Goal: Task Accomplishment & Management: Use online tool/utility

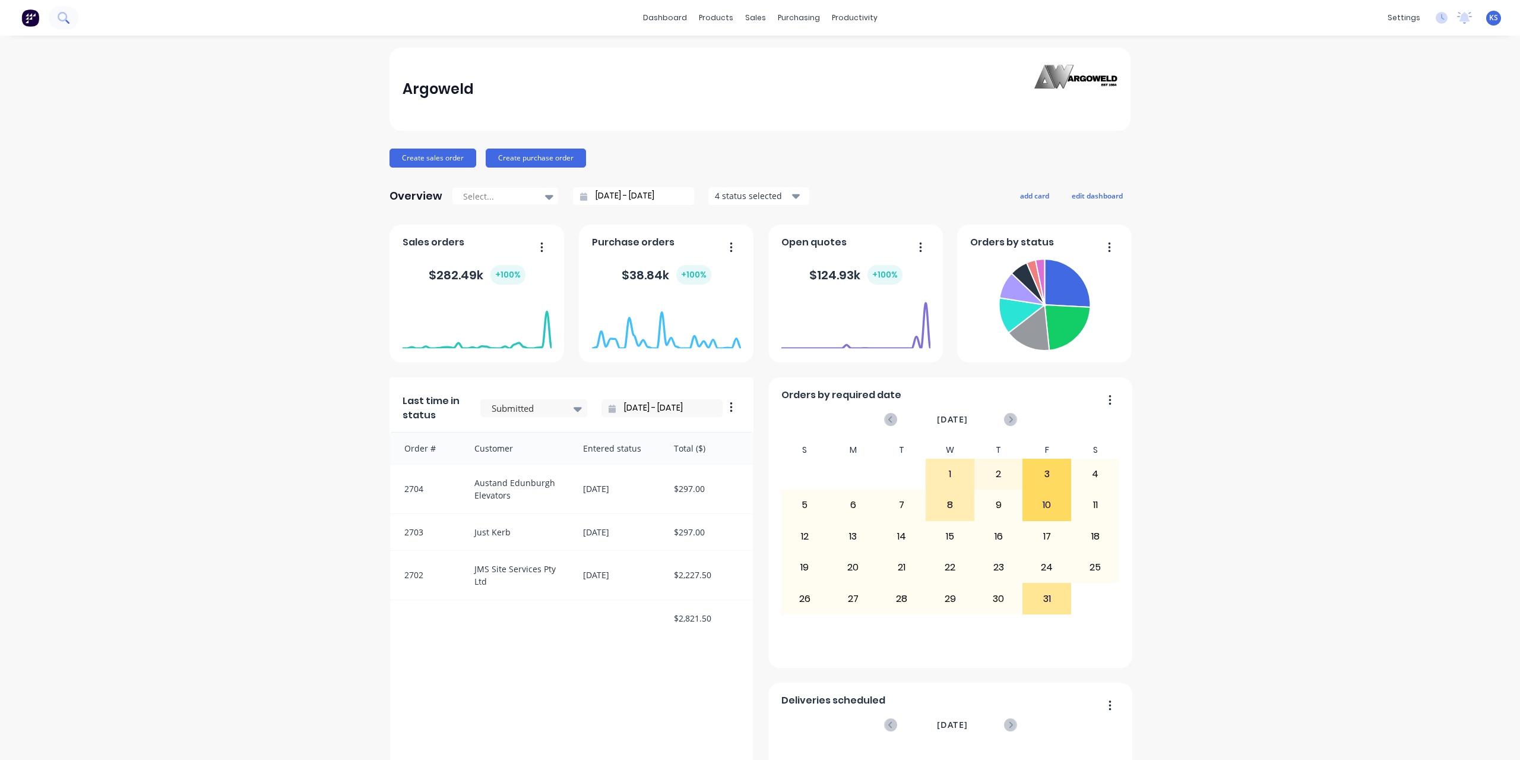
click at [76, 17] on button at bounding box center [64, 18] width 30 height 24
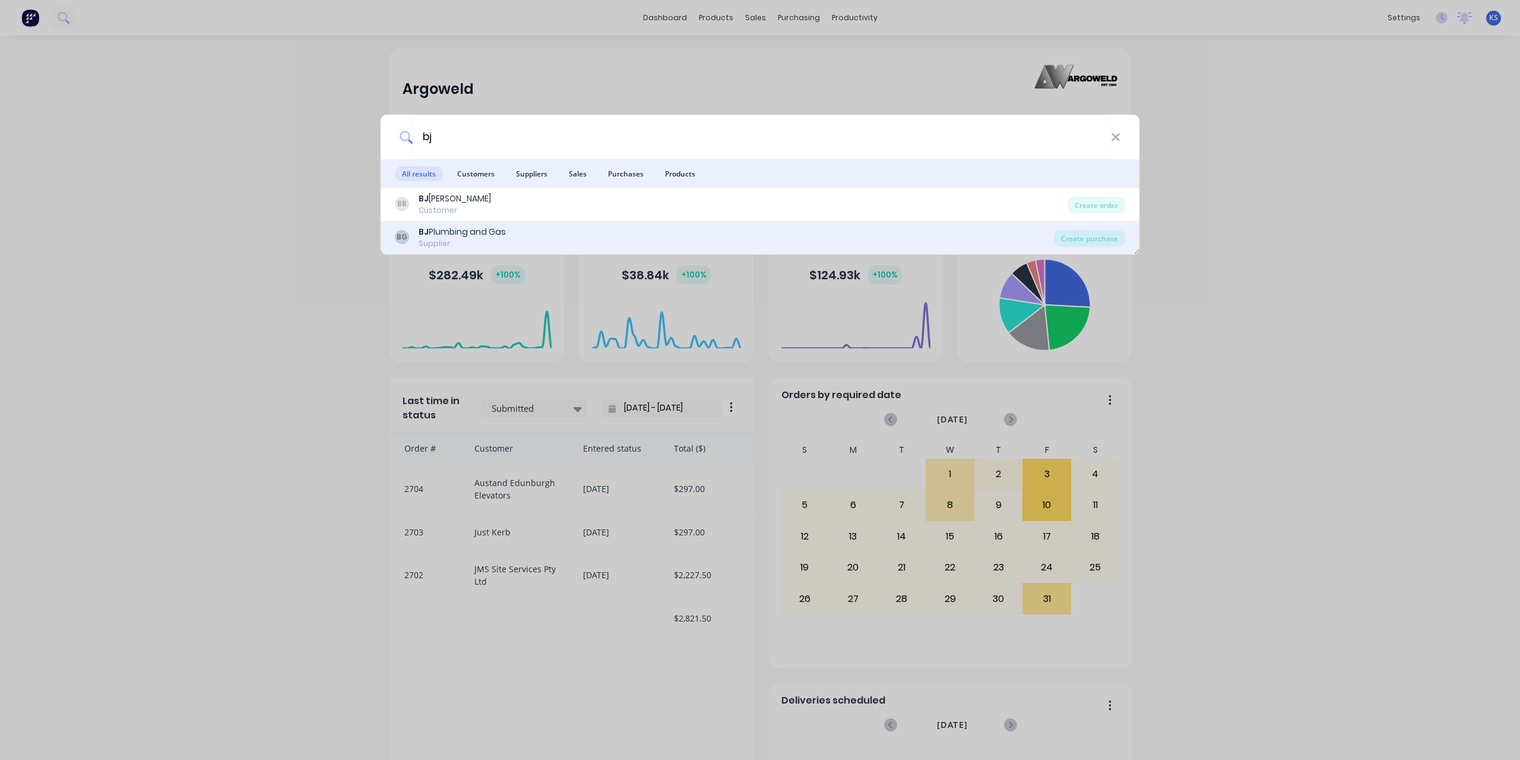
type input "bj"
click at [479, 230] on div "BJ Plumbing and Gas" at bounding box center [462, 232] width 87 height 12
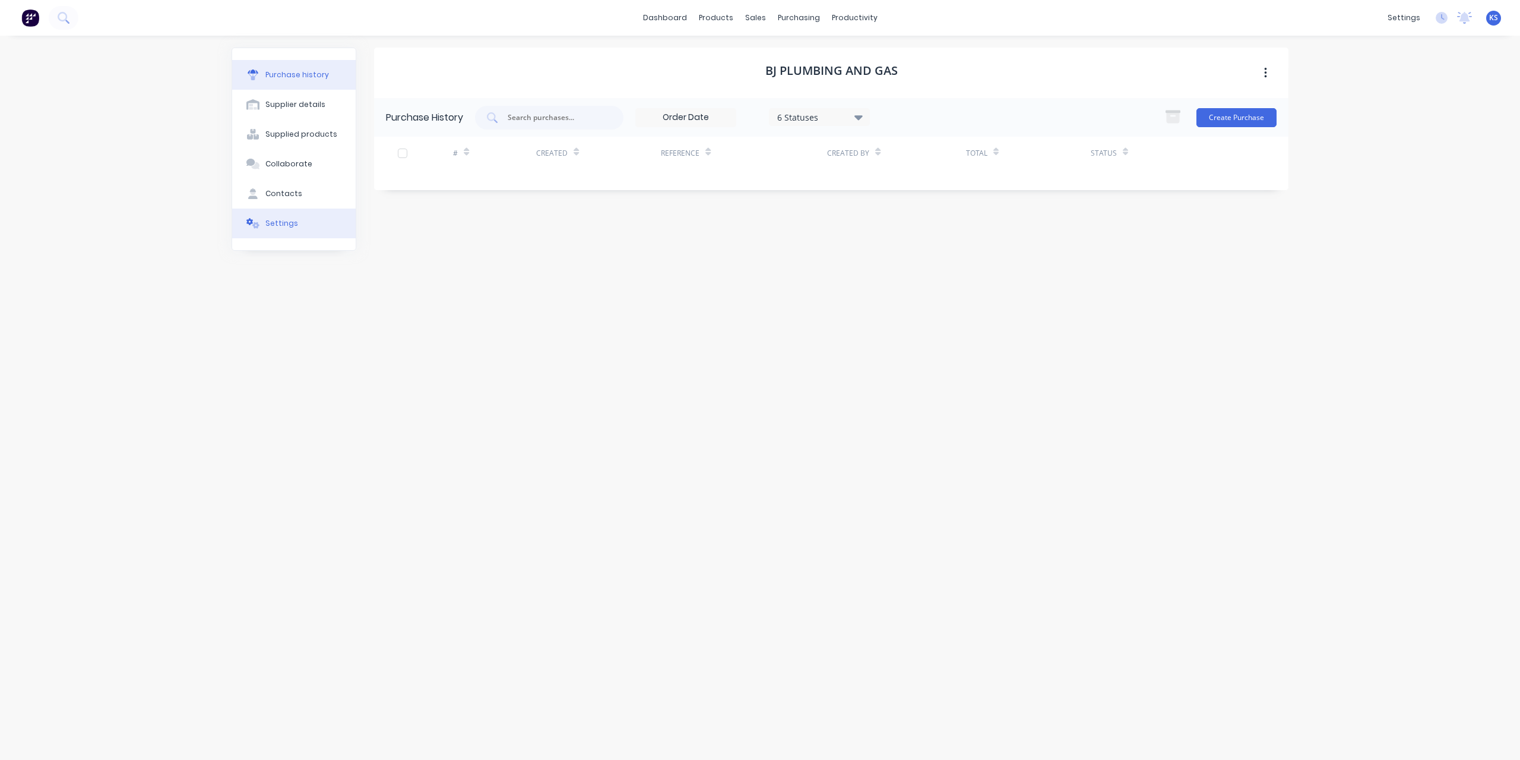
click at [285, 223] on div "Settings" at bounding box center [281, 223] width 33 height 11
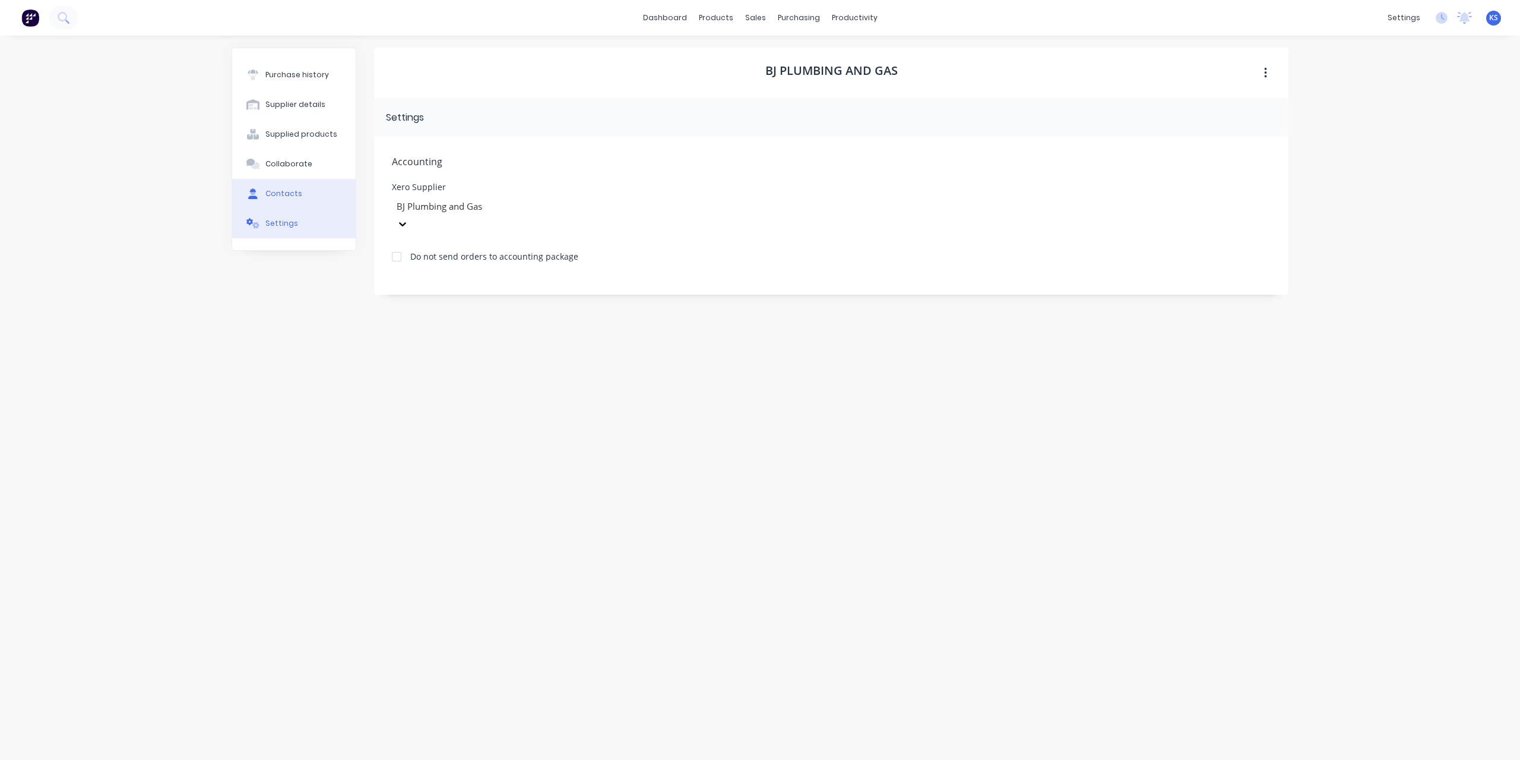
click at [285, 199] on button "Contacts" at bounding box center [294, 194] width 124 height 30
select select "AU"
click at [389, 149] on button "button" at bounding box center [387, 155] width 15 height 15
drag, startPoint x: 540, startPoint y: 254, endPoint x: 356, endPoint y: 236, distance: 185.6
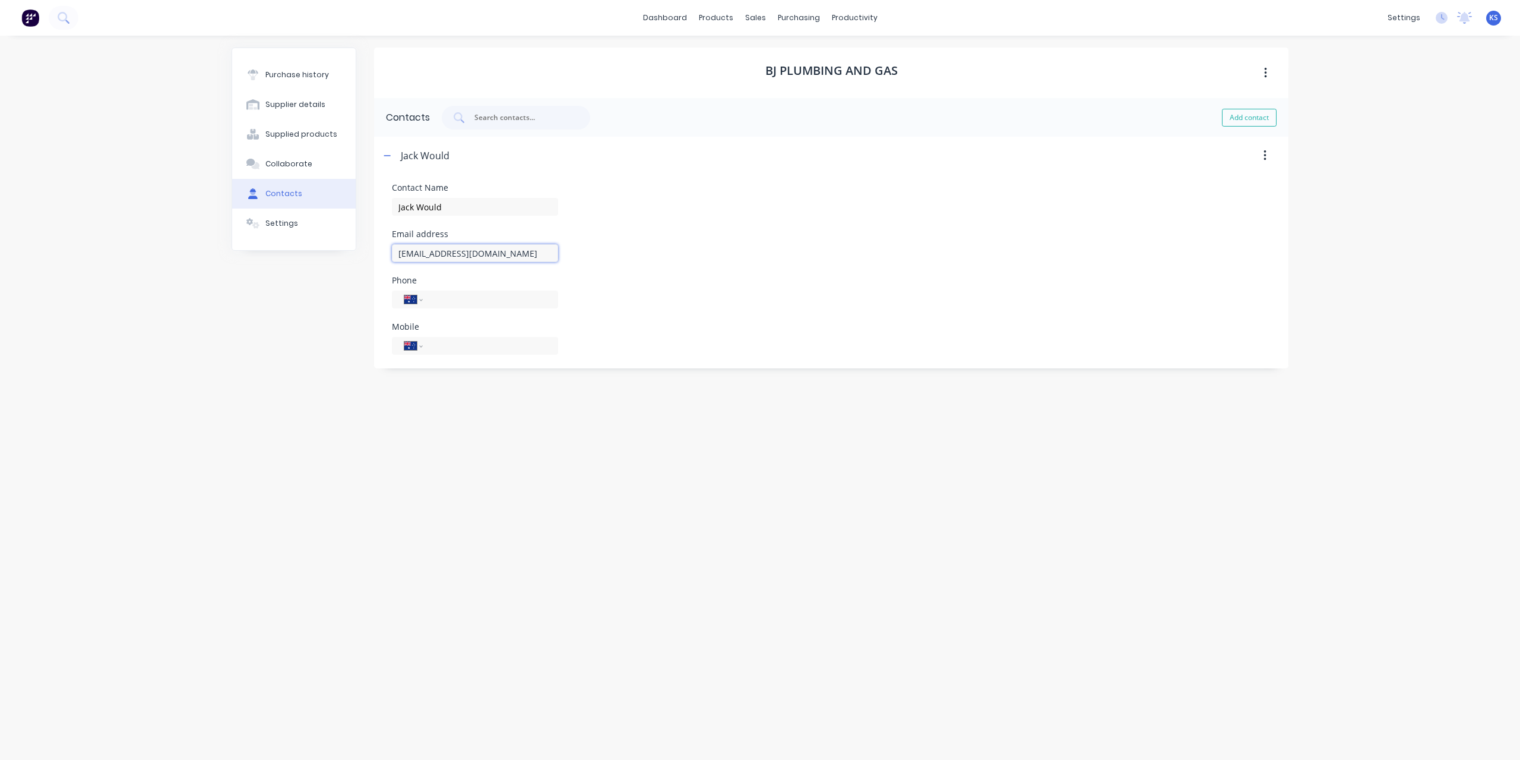
click at [356, 236] on div "Purchase history Supplier details Supplied products Collaborate Contacts Settin…" at bounding box center [760, 392] width 1057 height 688
click at [77, 12] on button at bounding box center [64, 18] width 30 height 24
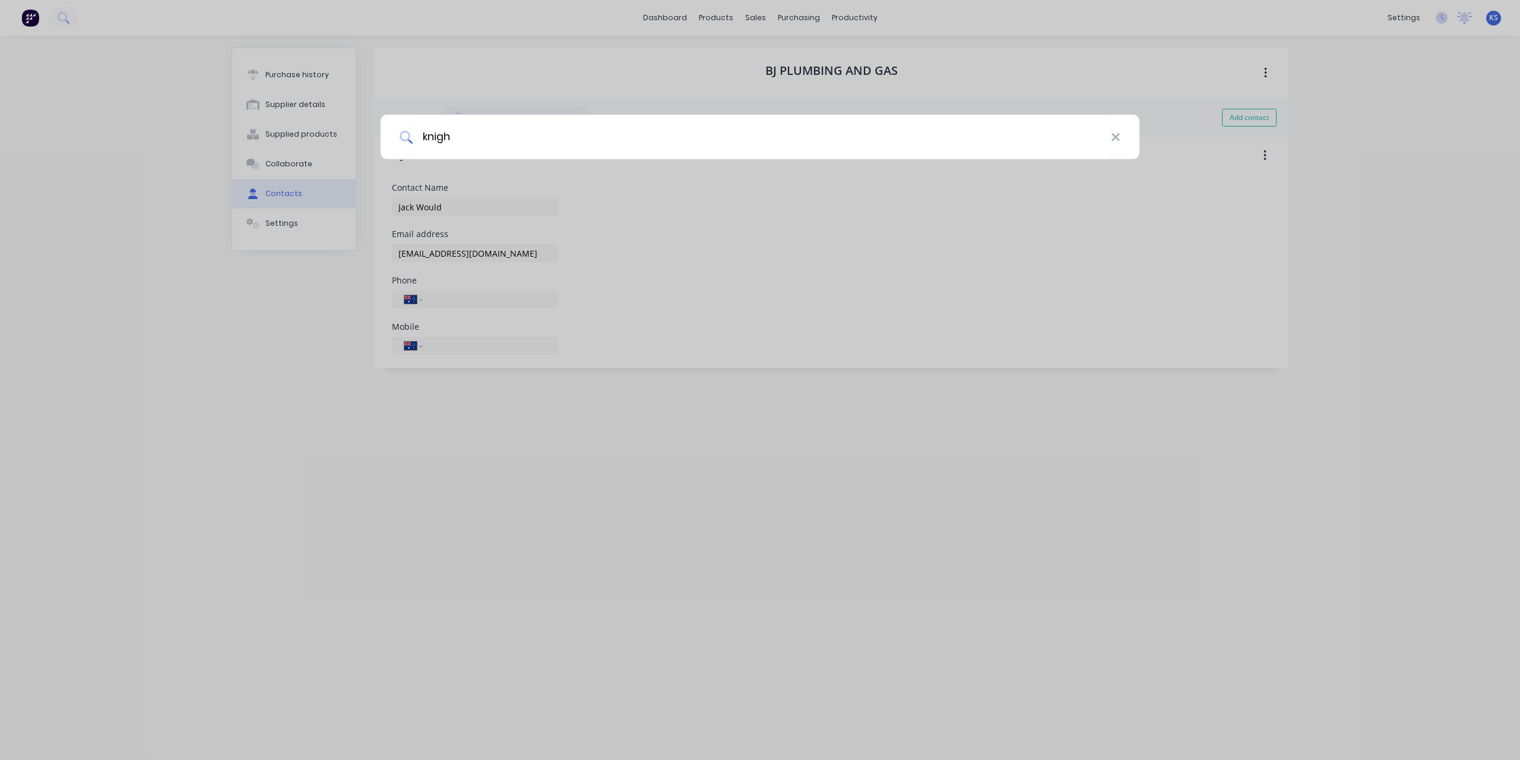
type input "knigh"
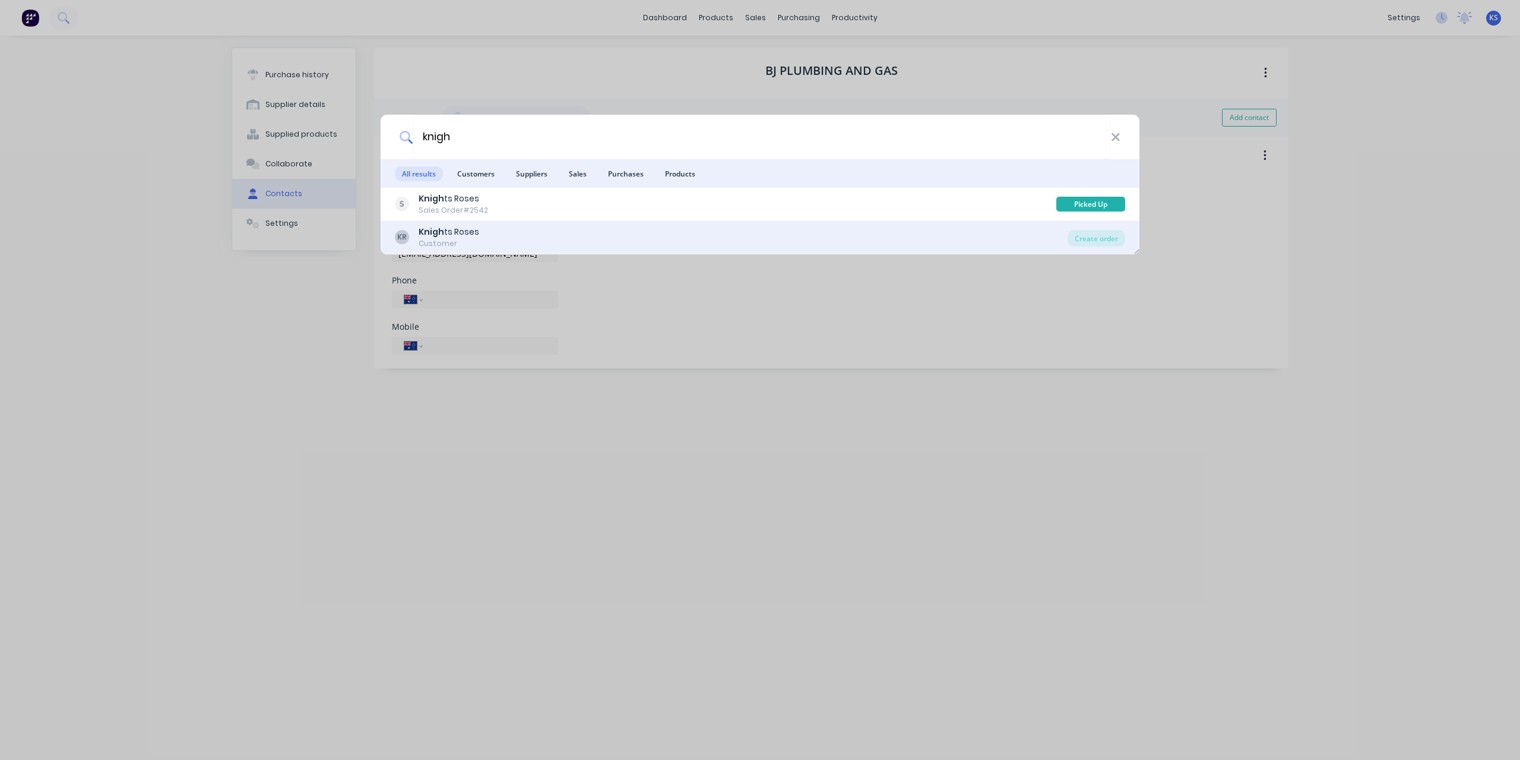
click at [457, 226] on div "Knigh ts Roses" at bounding box center [449, 232] width 61 height 12
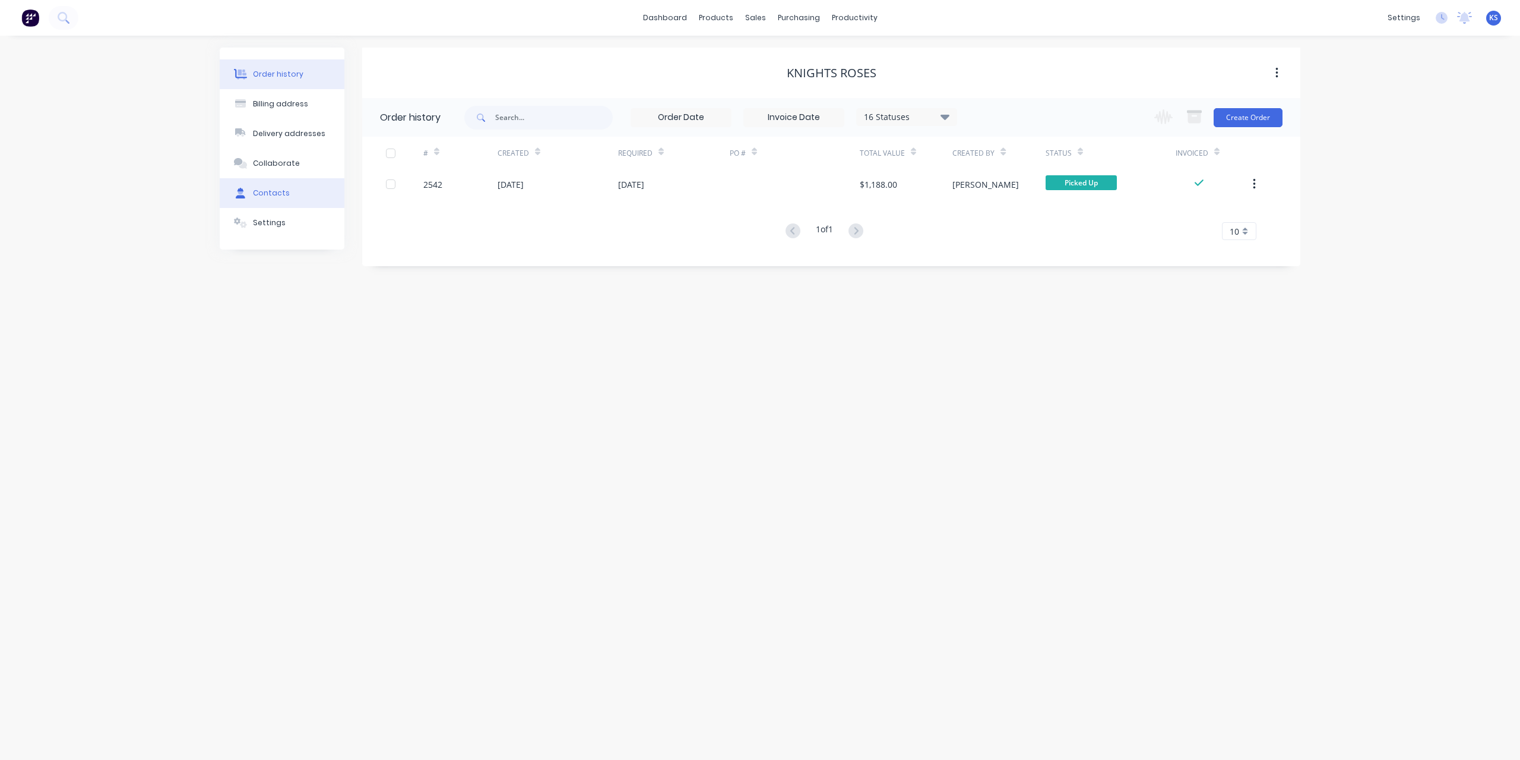
click at [264, 189] on div "Contacts" at bounding box center [271, 193] width 37 height 11
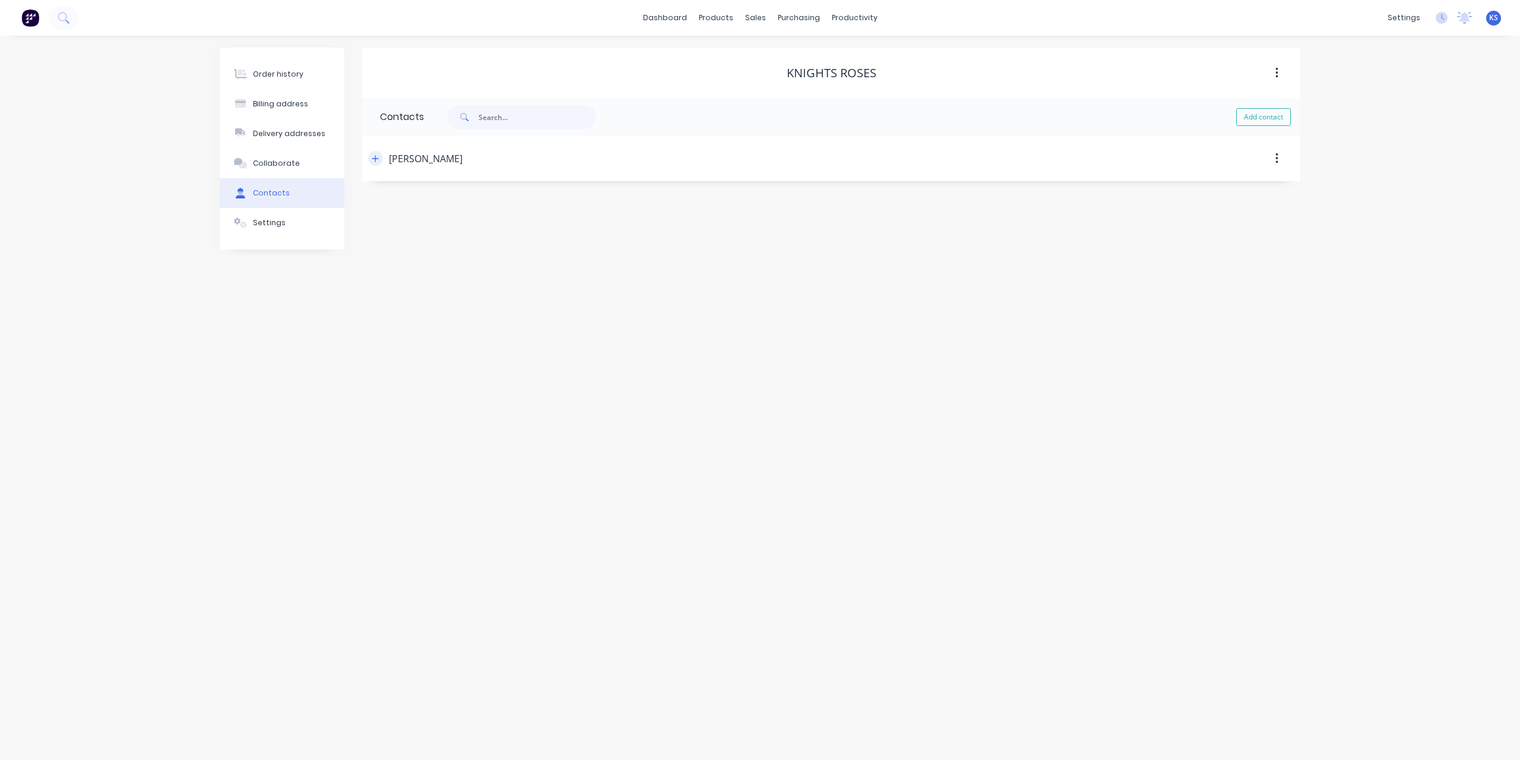
click at [379, 160] on icon "button" at bounding box center [375, 158] width 7 height 8
click at [75, 16] on button at bounding box center [64, 18] width 30 height 24
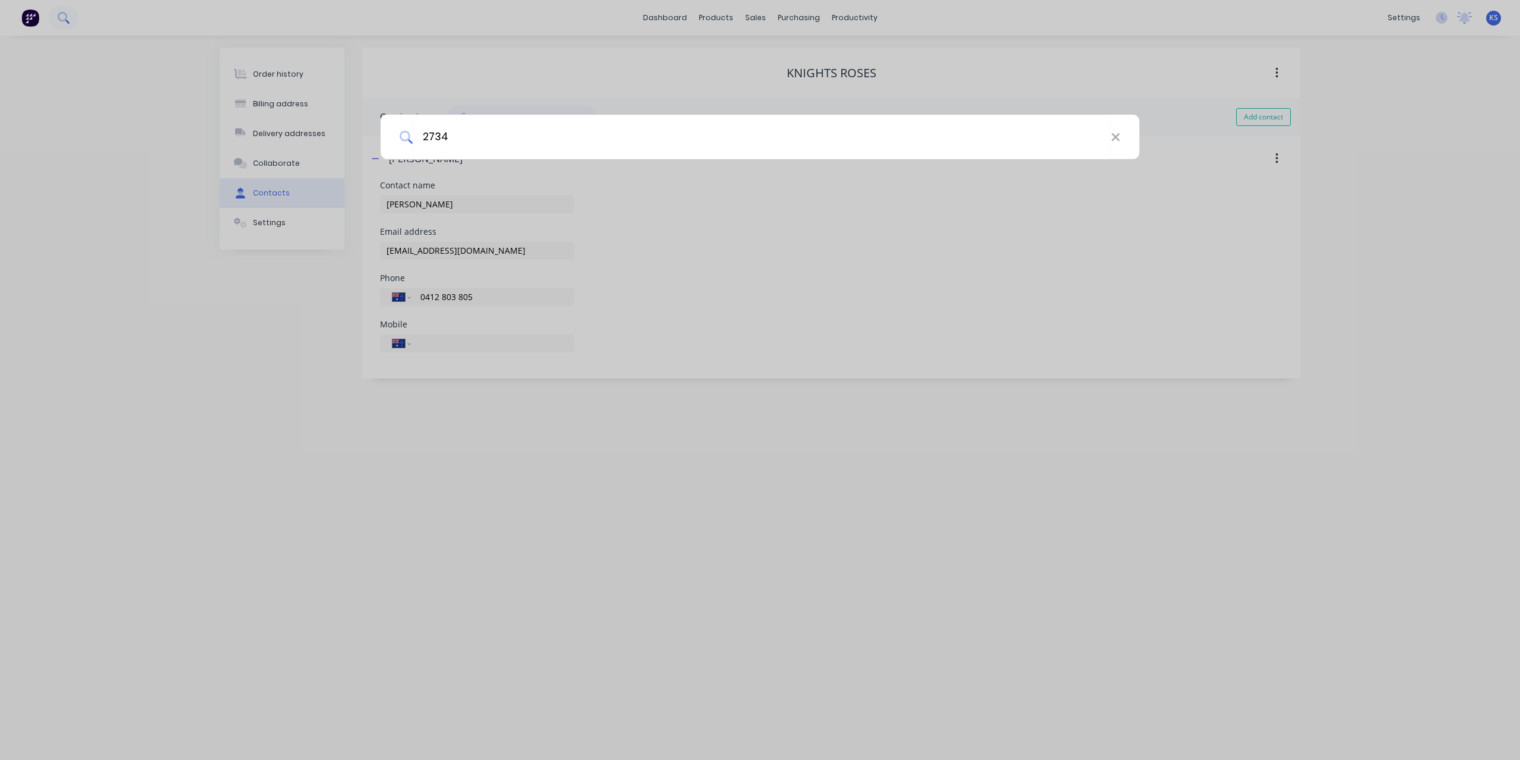
type input "2734"
click at [1118, 131] on icon at bounding box center [1116, 137] width 10 height 13
click at [69, 16] on div at bounding box center [760, 380] width 1520 height 760
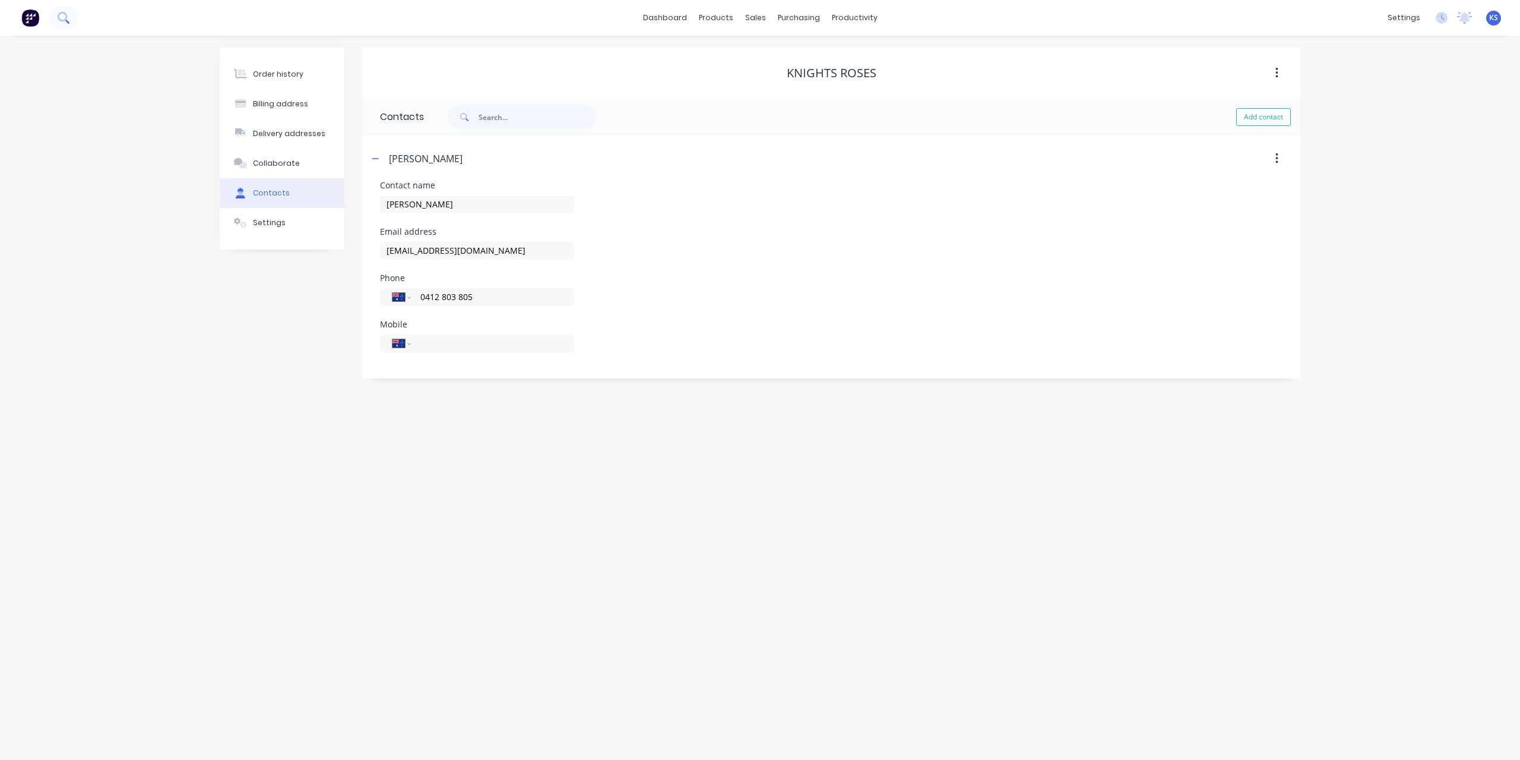
click at [63, 15] on icon at bounding box center [63, 17] width 11 height 11
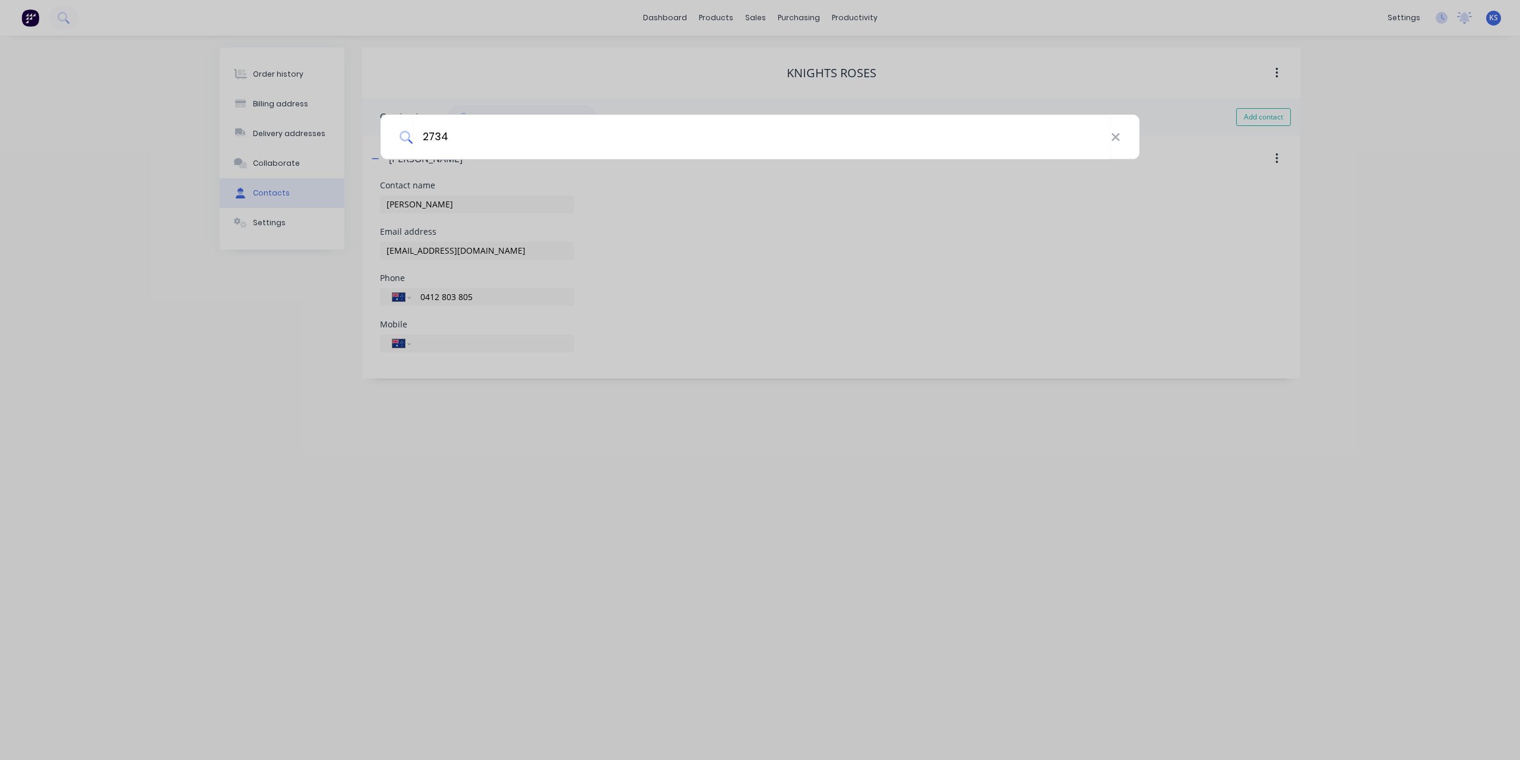
type input "2734"
click at [1113, 138] on icon at bounding box center [1116, 137] width 10 height 13
click at [1353, 49] on div at bounding box center [760, 380] width 1520 height 760
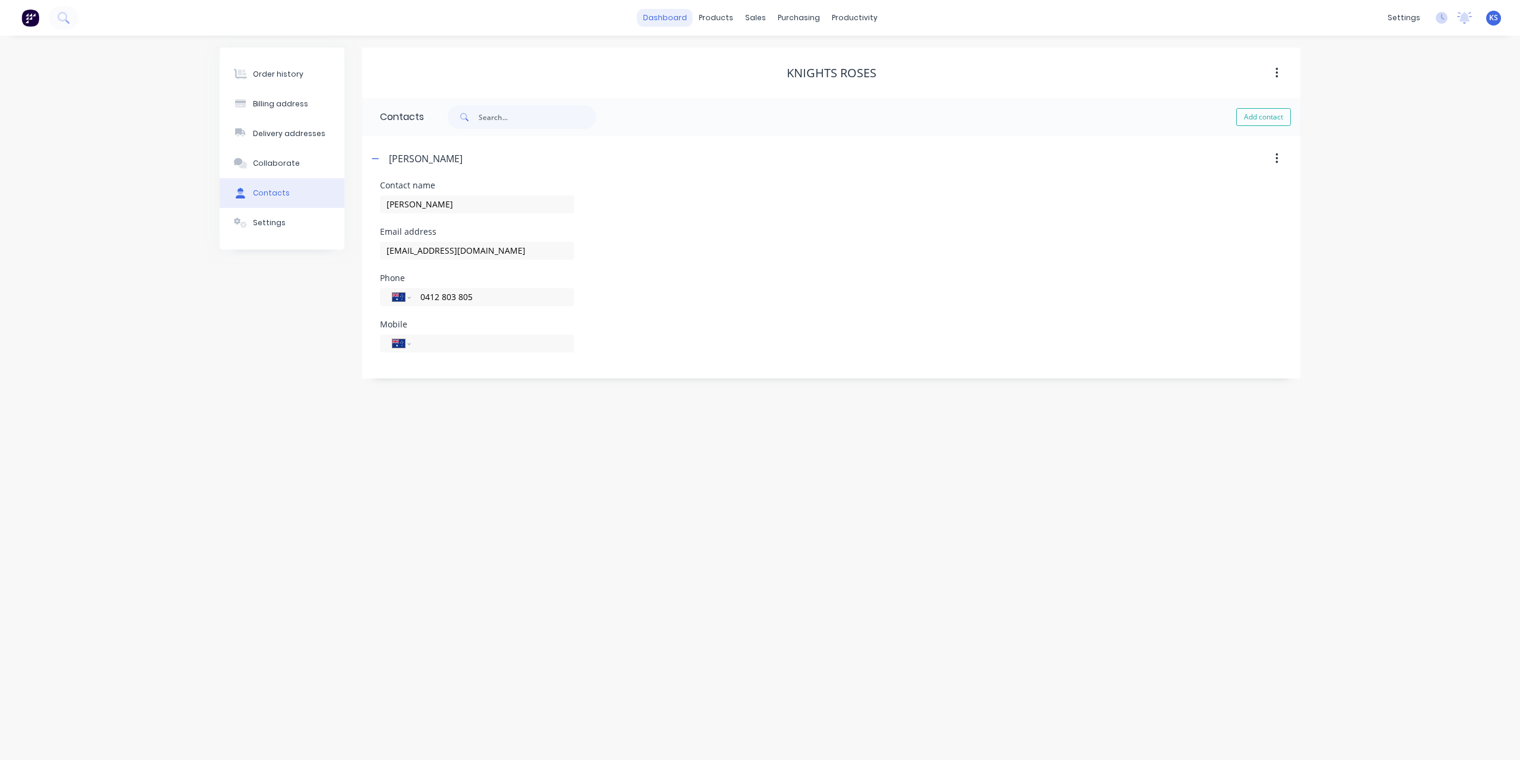
click at [683, 21] on link "dashboard" at bounding box center [665, 18] width 56 height 18
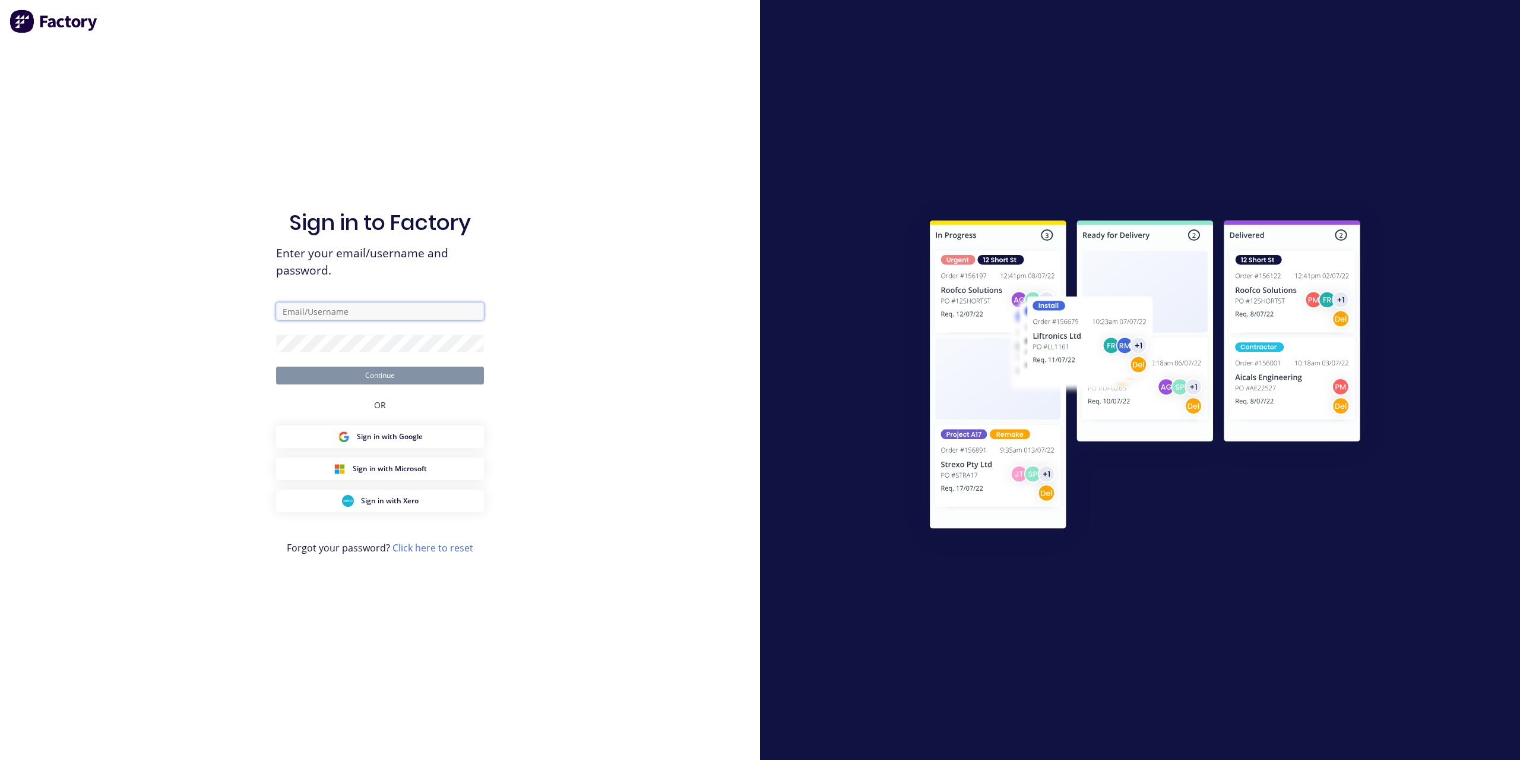
type input "[EMAIL_ADDRESS][DOMAIN_NAME]"
click at [426, 378] on button "Continue" at bounding box center [380, 375] width 208 height 18
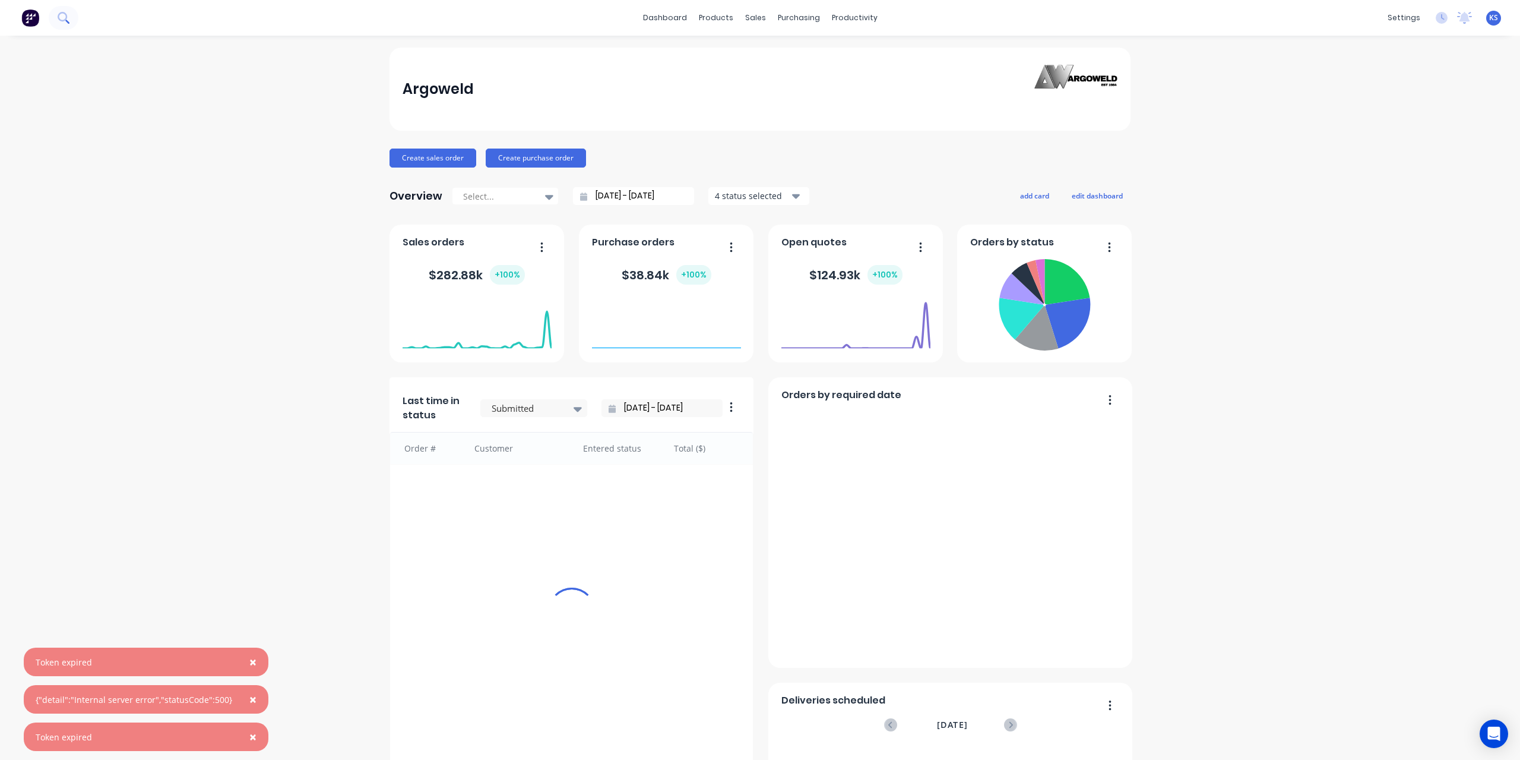
click at [62, 17] on icon at bounding box center [63, 17] width 11 height 11
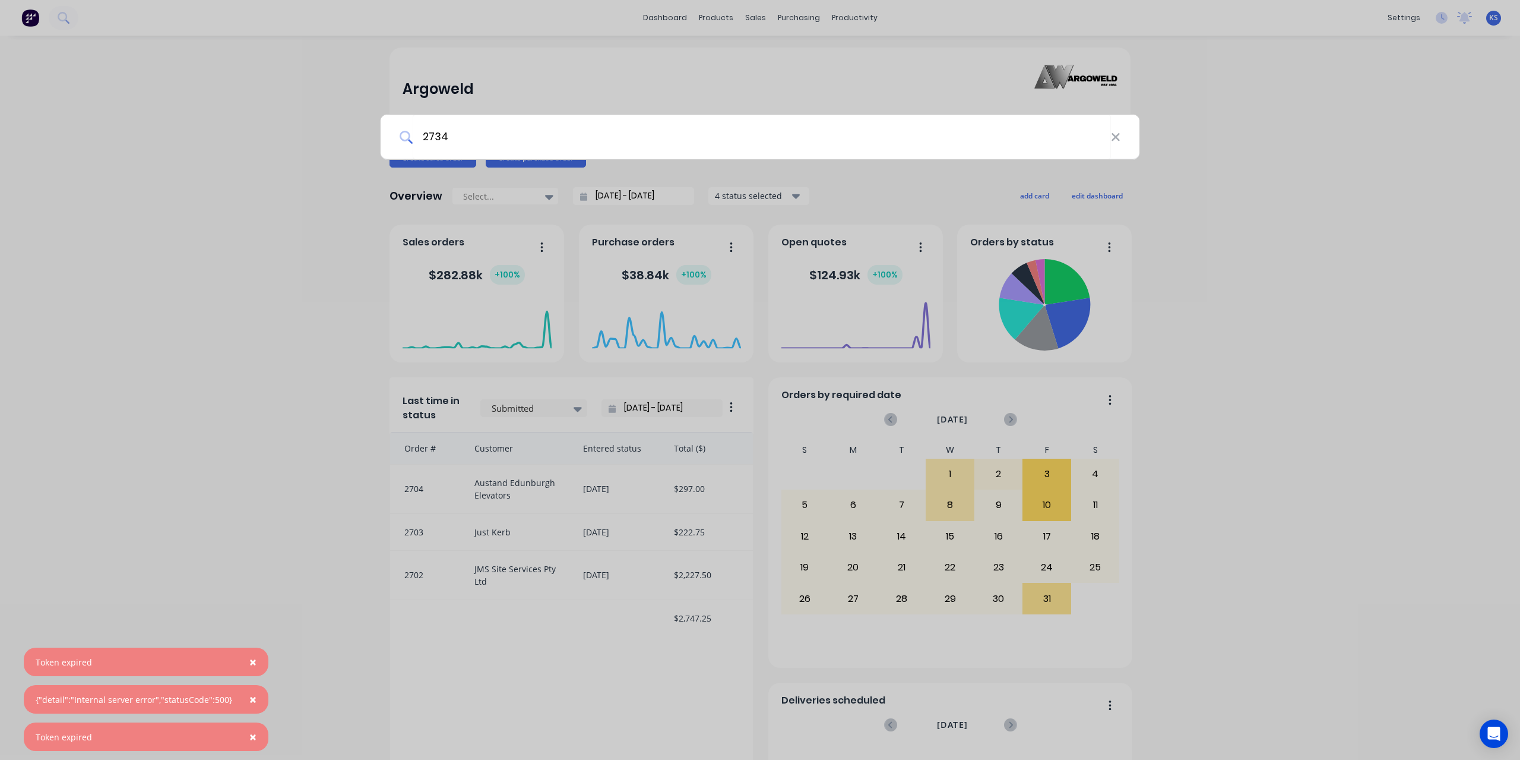
type input "2734"
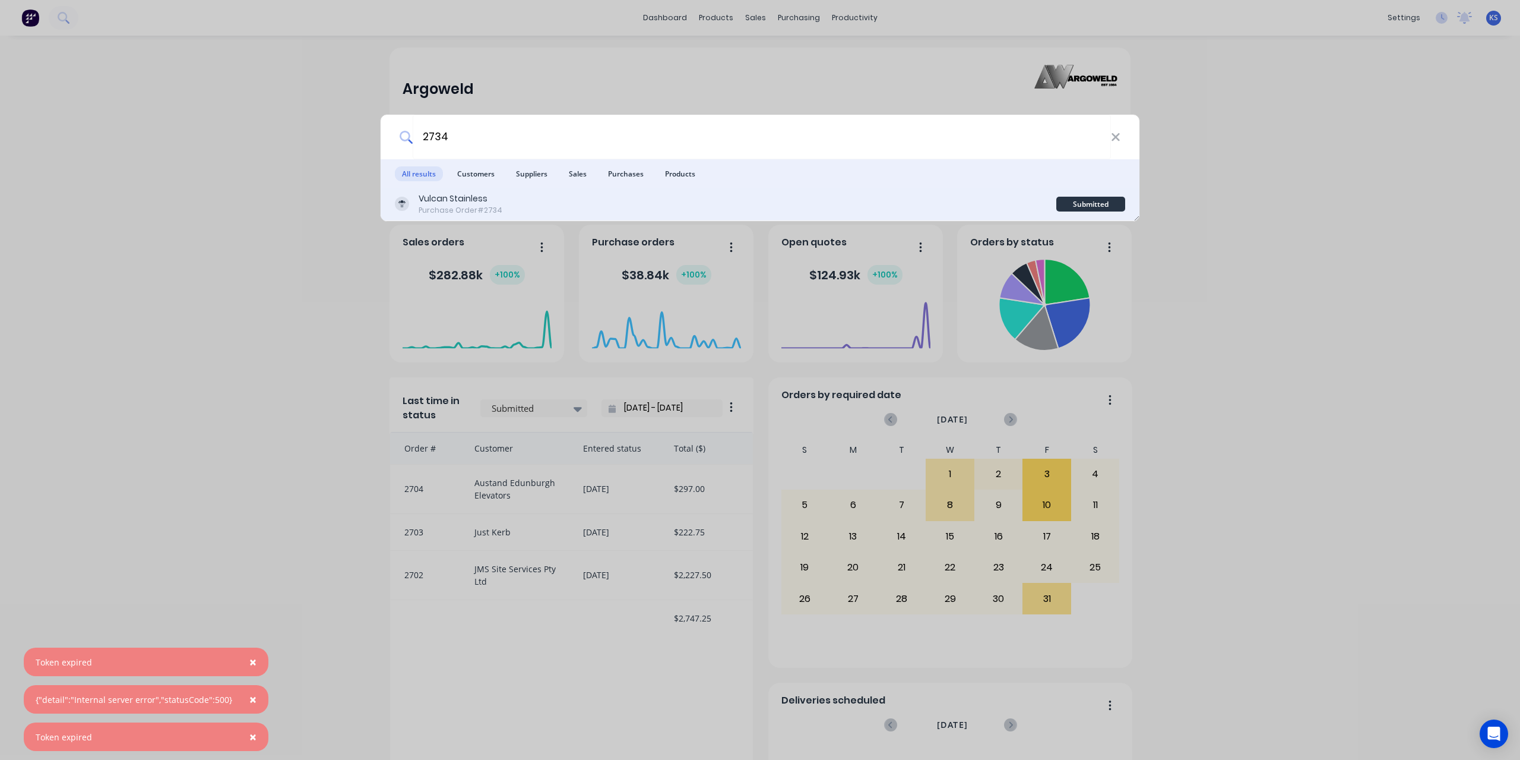
click at [480, 206] on div "Purchase Order #2734" at bounding box center [461, 210] width 84 height 11
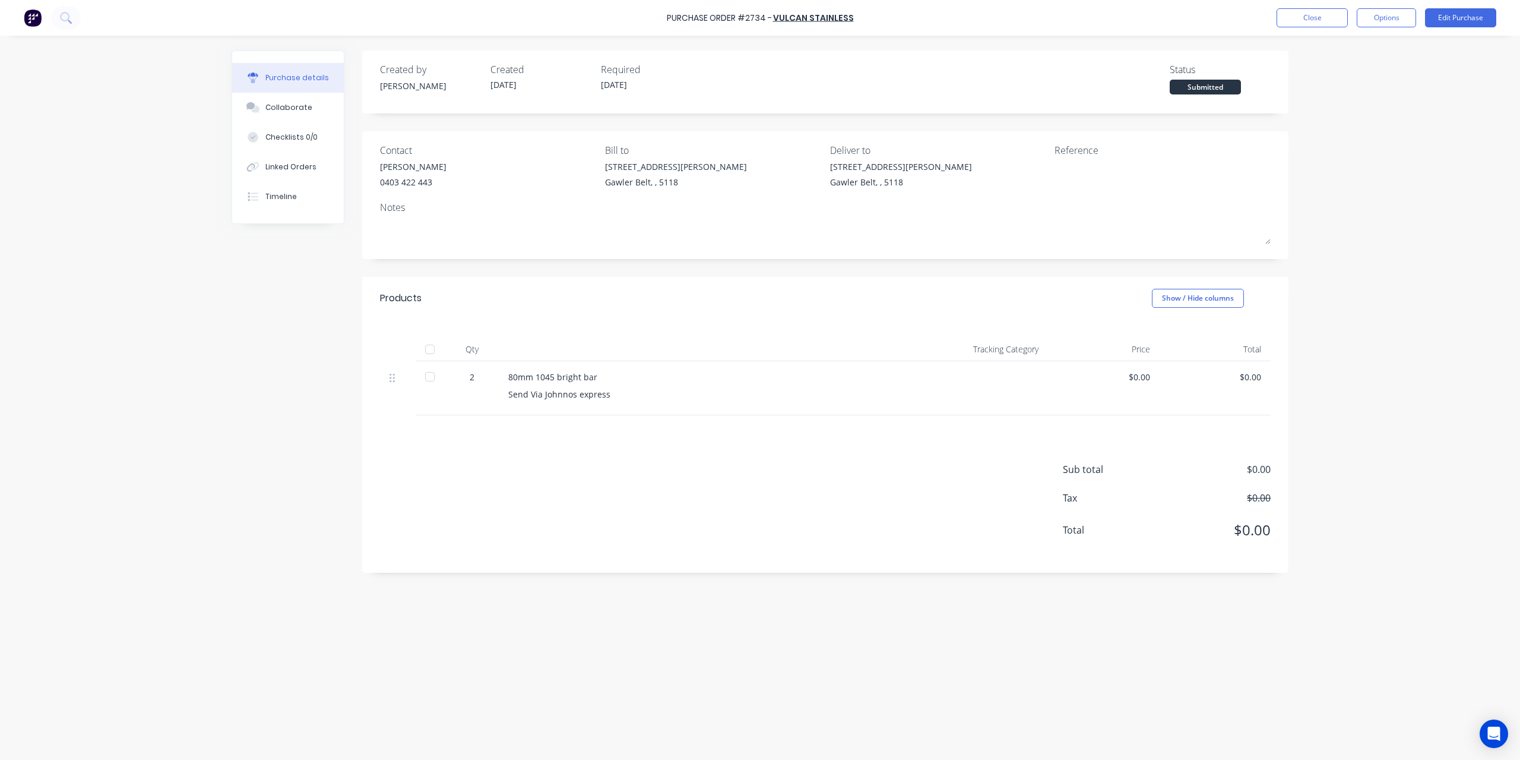
click at [249, 665] on div "Created by [PERSON_NAME] Created [DATE] Required [DATE] Status Submitted Contac…" at bounding box center [760, 394] width 1057 height 688
click at [1381, 23] on button "Options" at bounding box center [1386, 17] width 59 height 19
click at [1359, 65] on div "Convert to Bill" at bounding box center [1359, 72] width 91 height 17
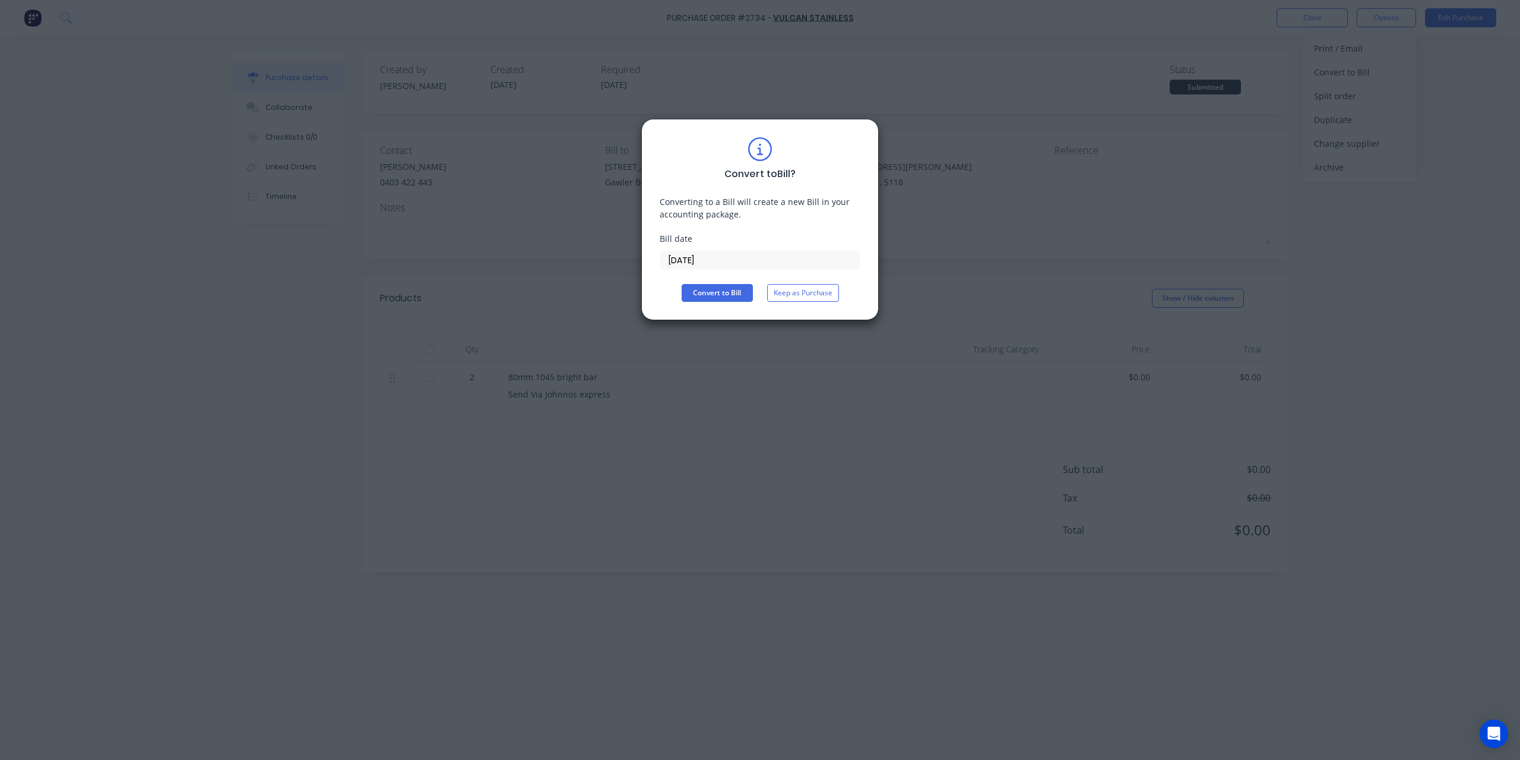
click at [799, 254] on input "[DATE]" at bounding box center [760, 260] width 200 height 18
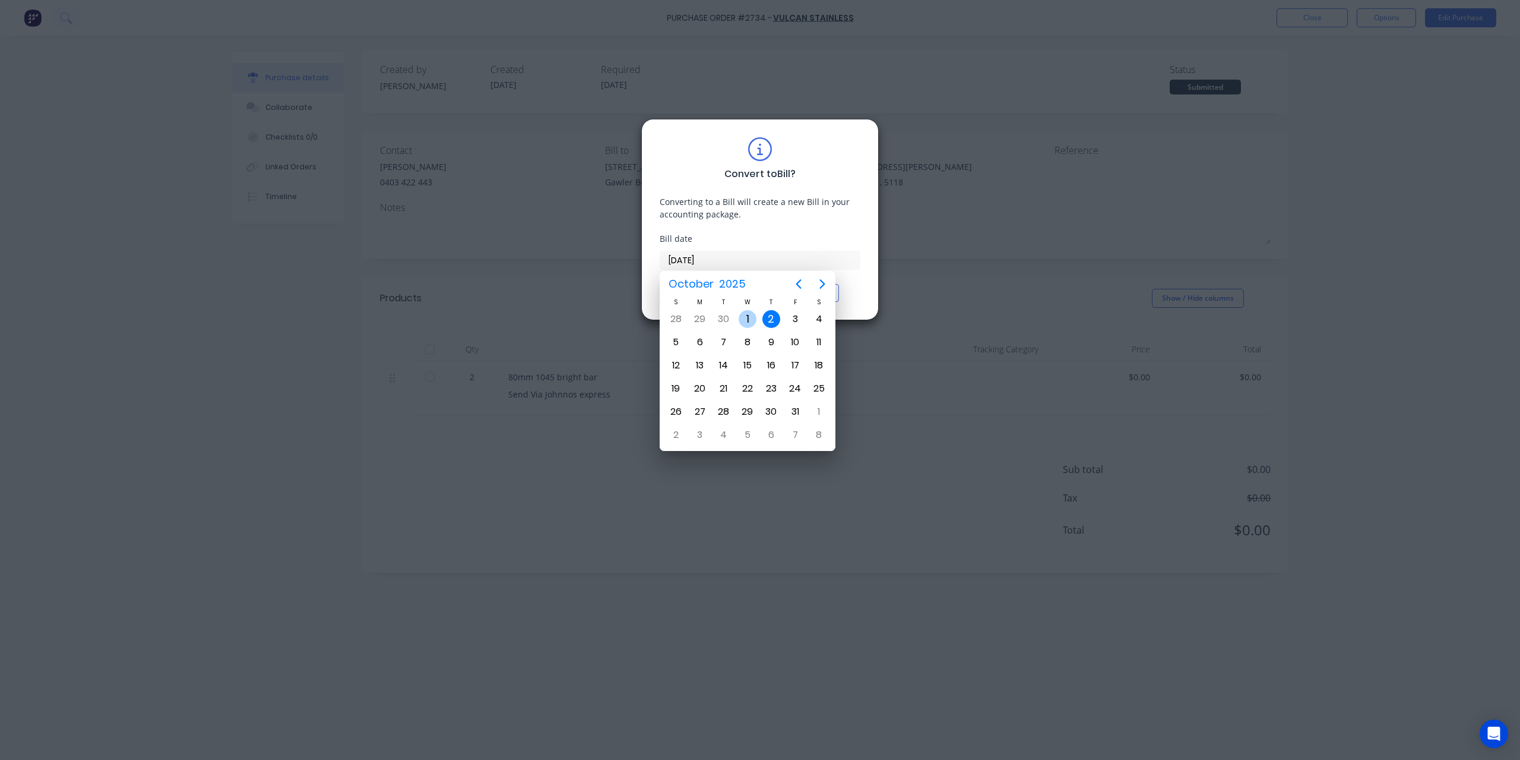
click at [752, 324] on div "1" at bounding box center [748, 319] width 18 height 18
type input "[DATE]"
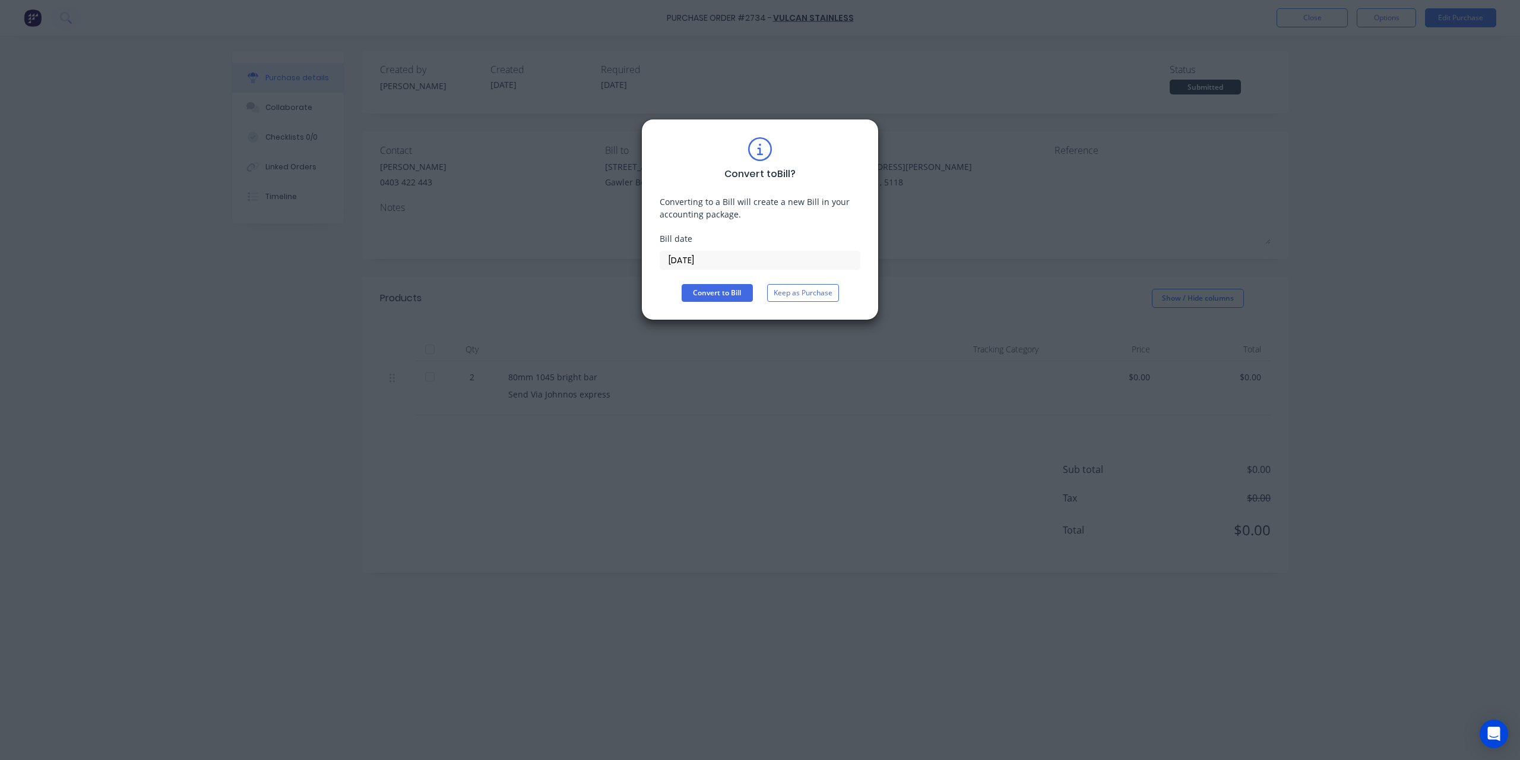
click at [705, 282] on div "Convert to Bill ? Converting to a Bill will create a new Bill in your accountin…" at bounding box center [760, 219] width 201 height 165
click at [707, 292] on button "Convert to Bill" at bounding box center [717, 293] width 71 height 18
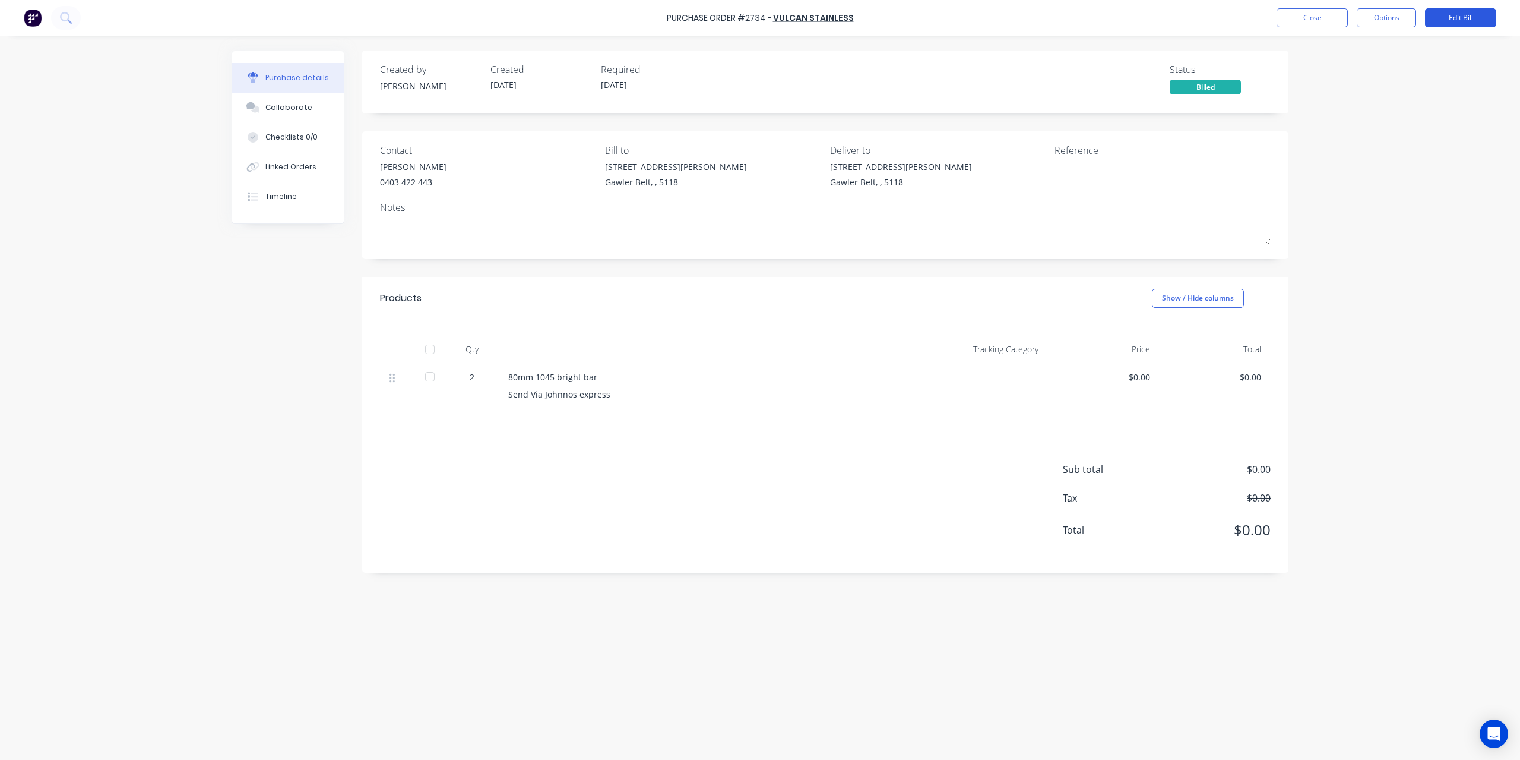
click at [1453, 14] on button "Edit Bill" at bounding box center [1460, 17] width 71 height 19
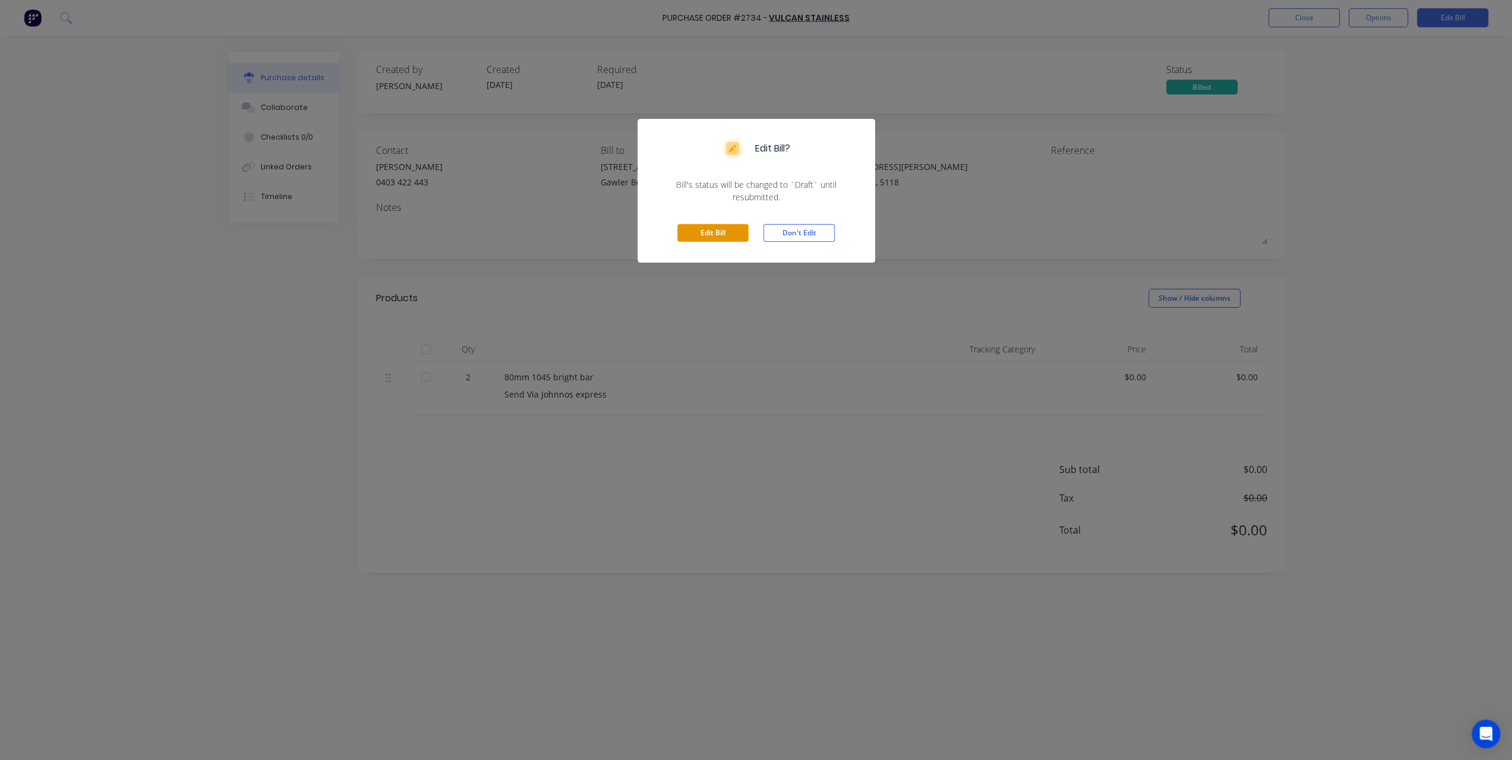
click at [719, 237] on button "Edit Bill" at bounding box center [712, 233] width 71 height 18
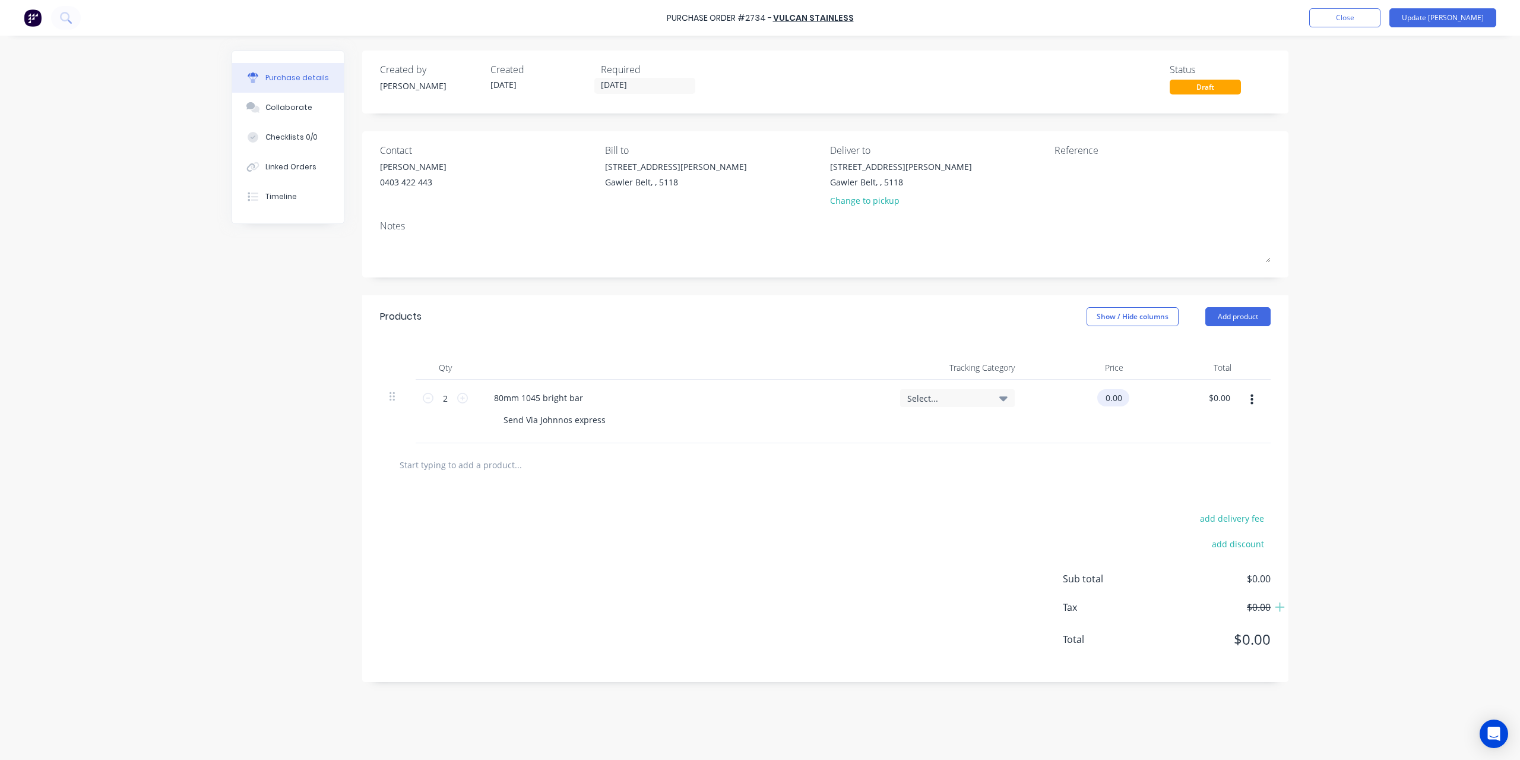
click at [1100, 400] on div "0.00 $0.00" at bounding box center [1079, 412] width 109 height 64
type input "$0.00"
click at [1224, 397] on input "0.00" at bounding box center [1219, 397] width 27 height 17
click at [1224, 397] on input "0.00" at bounding box center [1221, 397] width 23 height 17
type input "342.90"
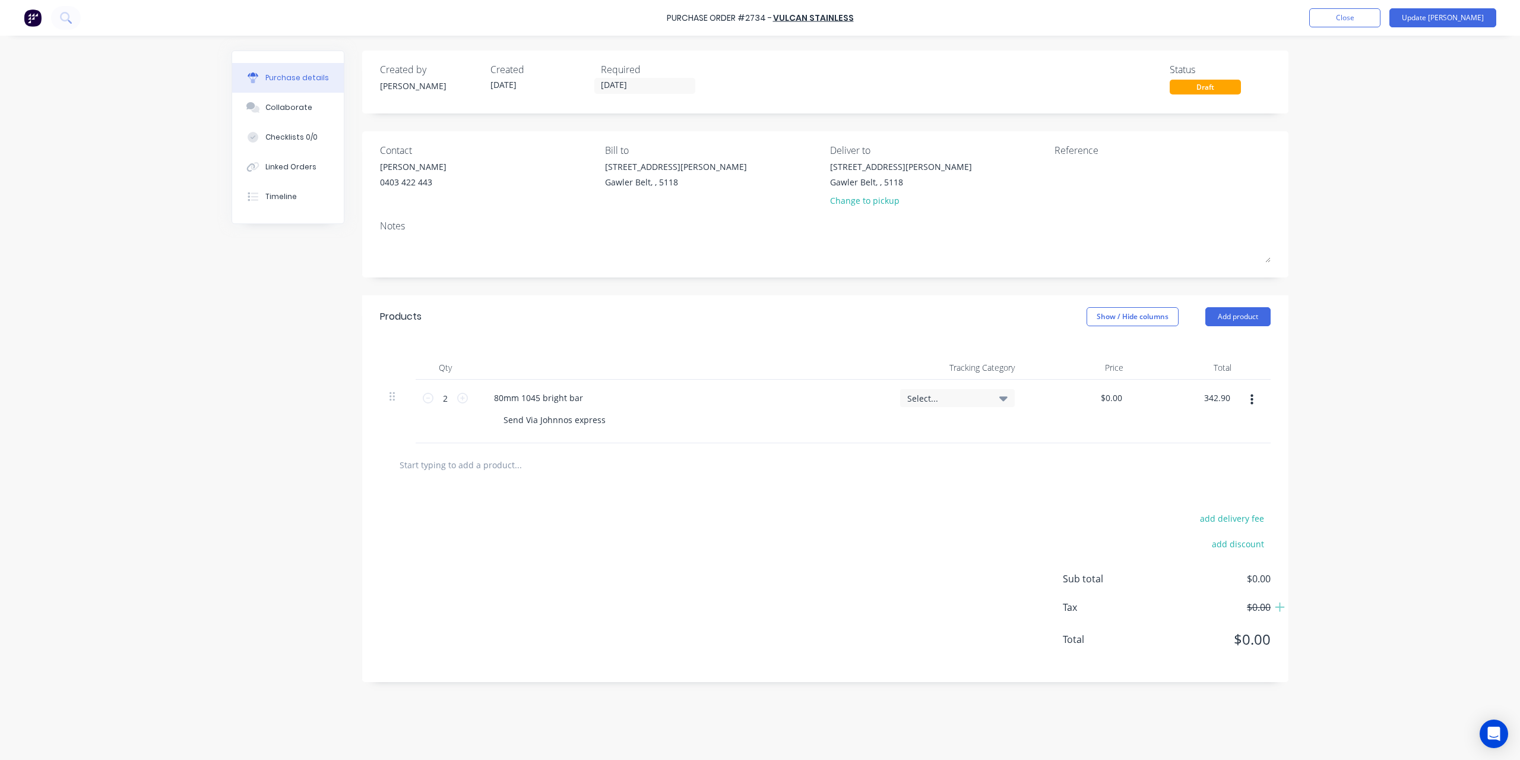
type input "$171.45"
type input "$342.90"
click at [1380, 496] on div "Purchase Order #2734 - Vulcan Stainless Add product Close Update Bill Purchase …" at bounding box center [760, 380] width 1520 height 760
click at [1101, 169] on textarea at bounding box center [1129, 173] width 148 height 27
type textarea "2600160"
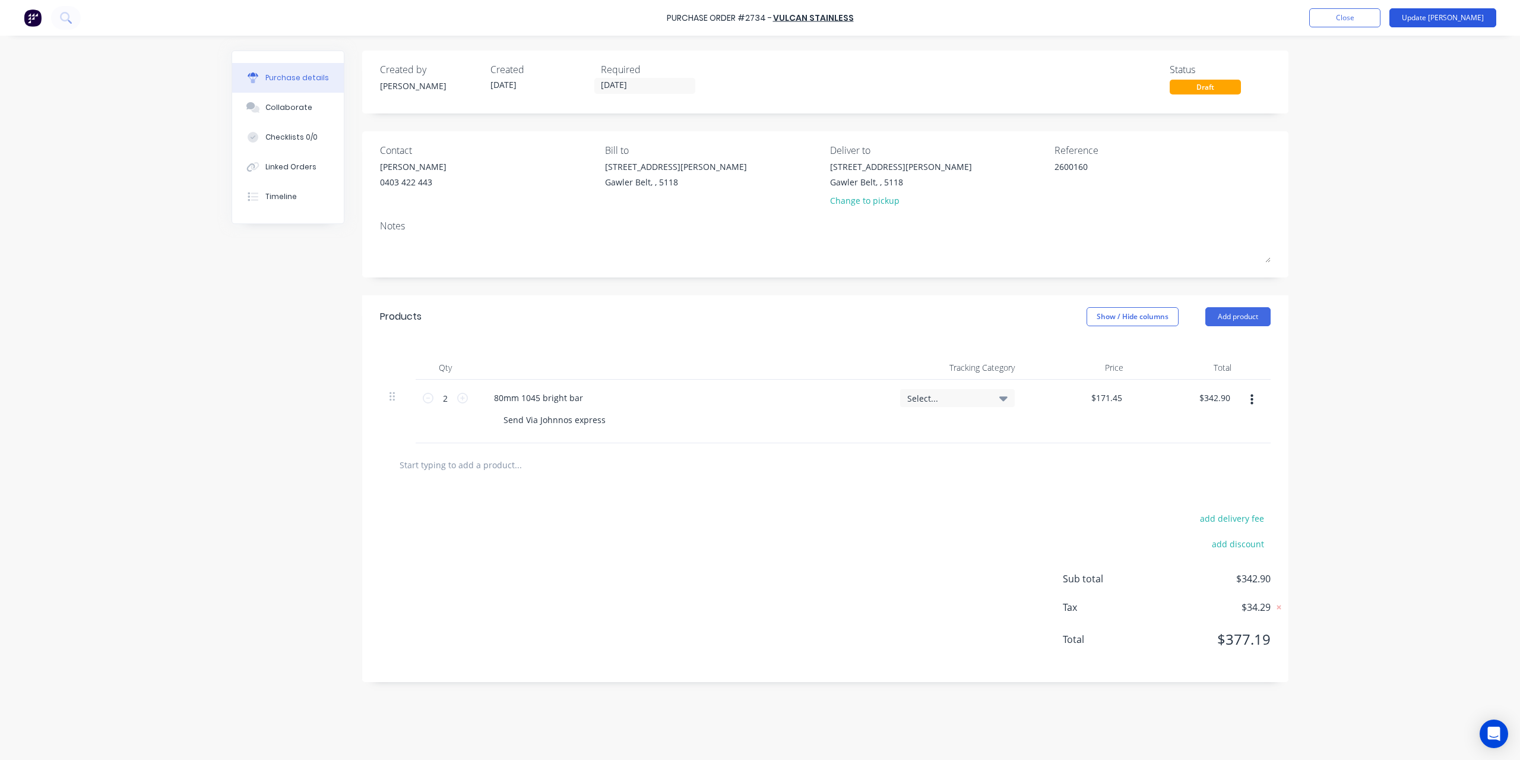
click at [1444, 17] on button "Update [PERSON_NAME]" at bounding box center [1443, 17] width 107 height 19
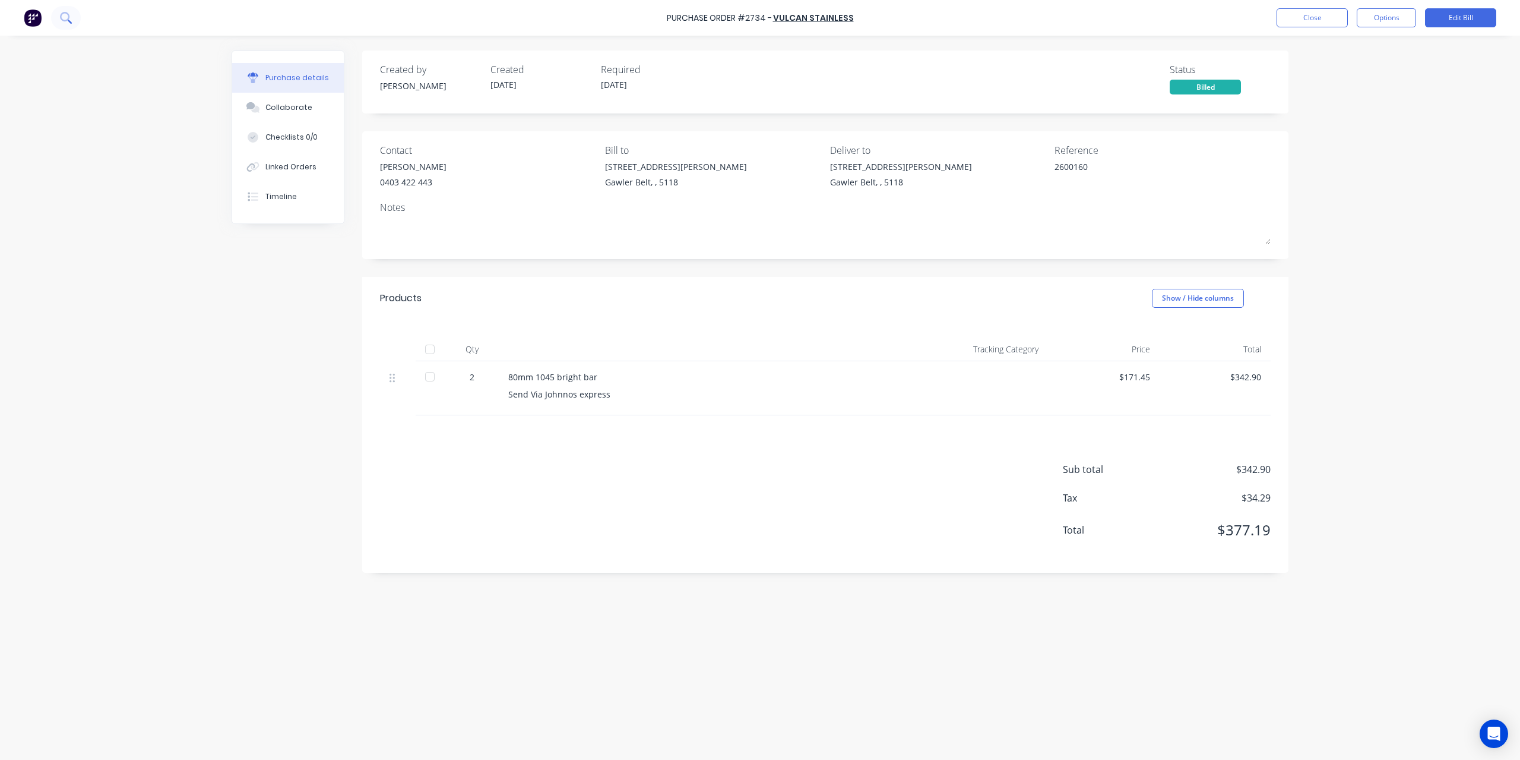
click at [68, 20] on icon at bounding box center [70, 22] width 4 height 4
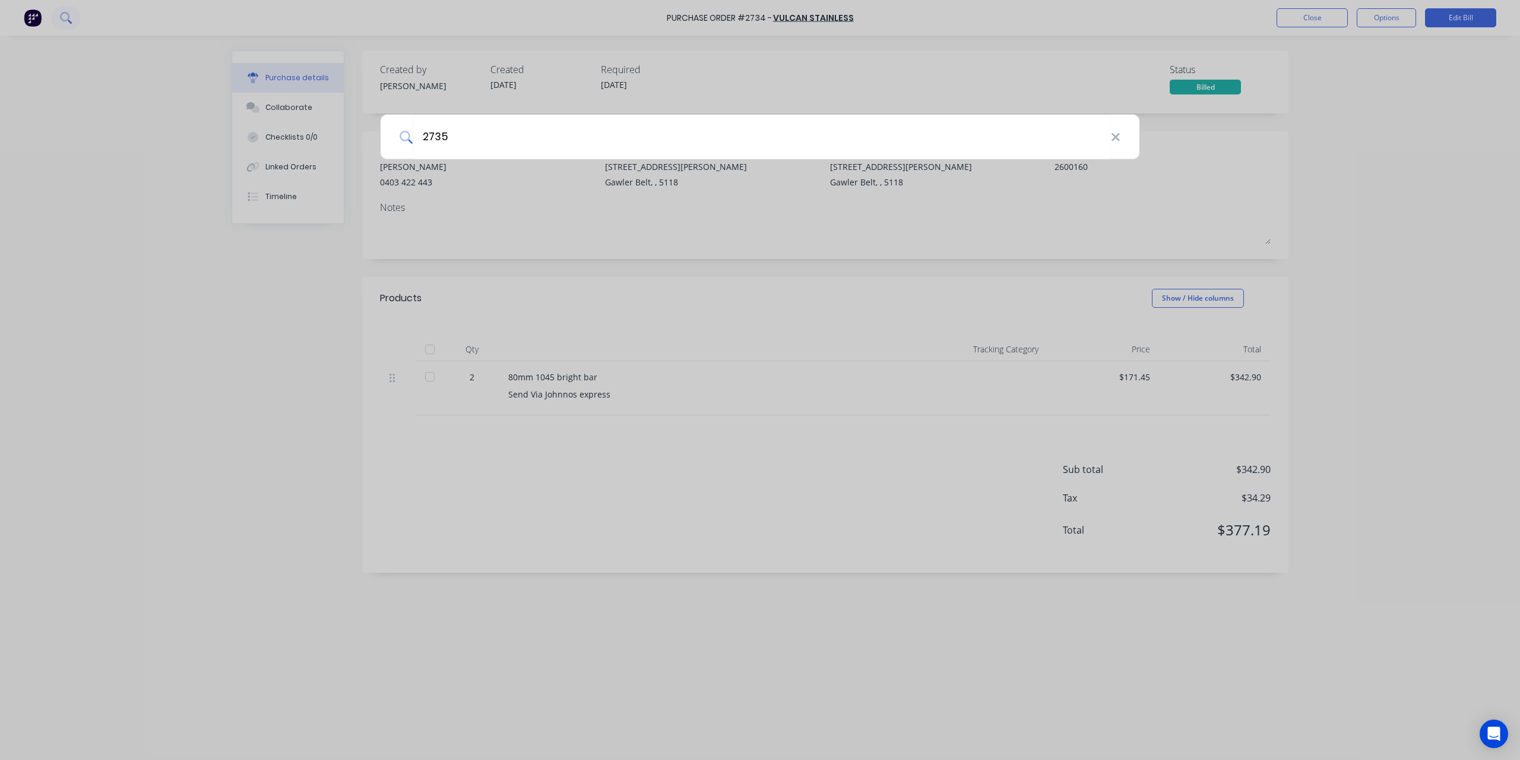
type input "2735"
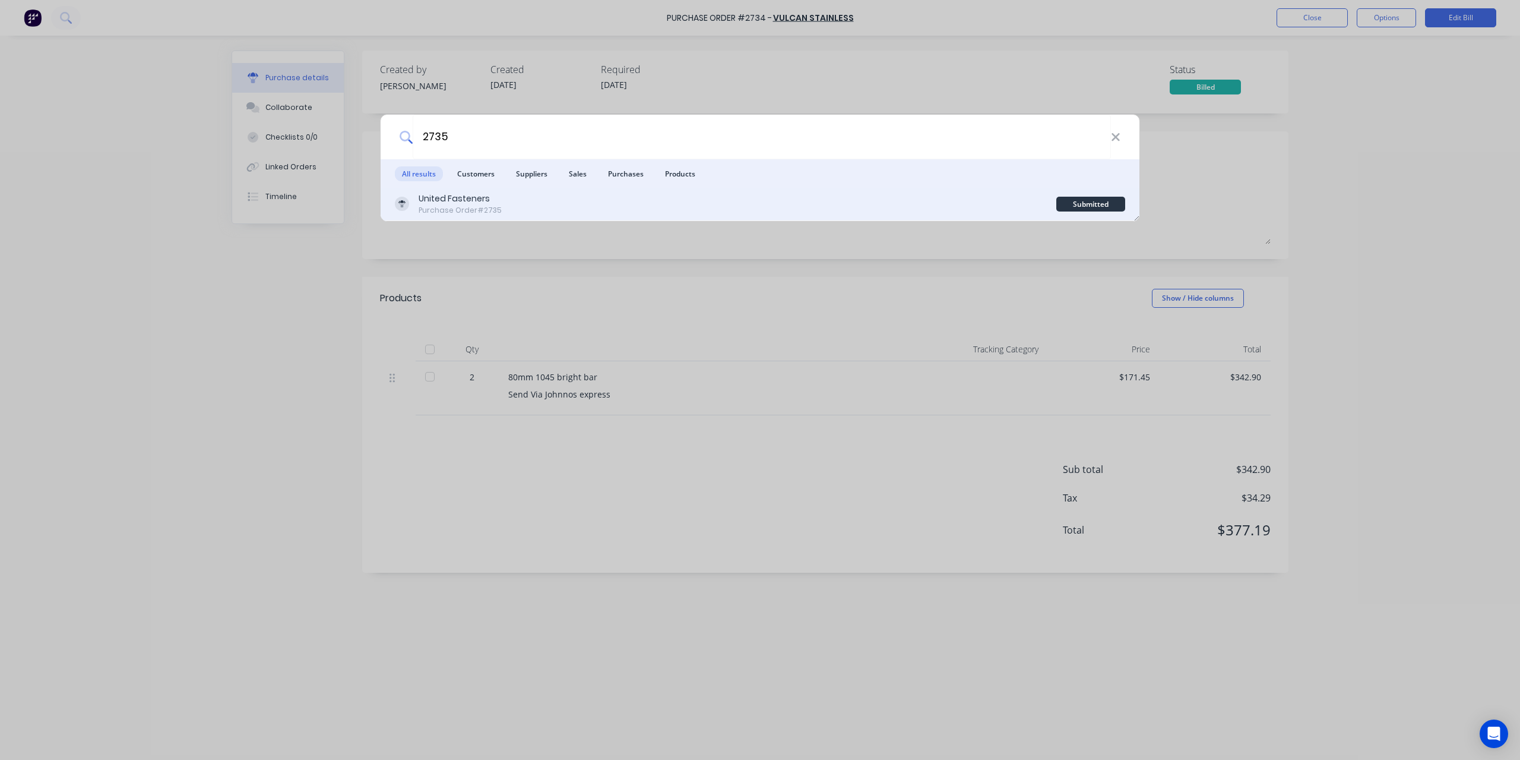
click at [456, 213] on div "Purchase Order #2735" at bounding box center [460, 210] width 83 height 11
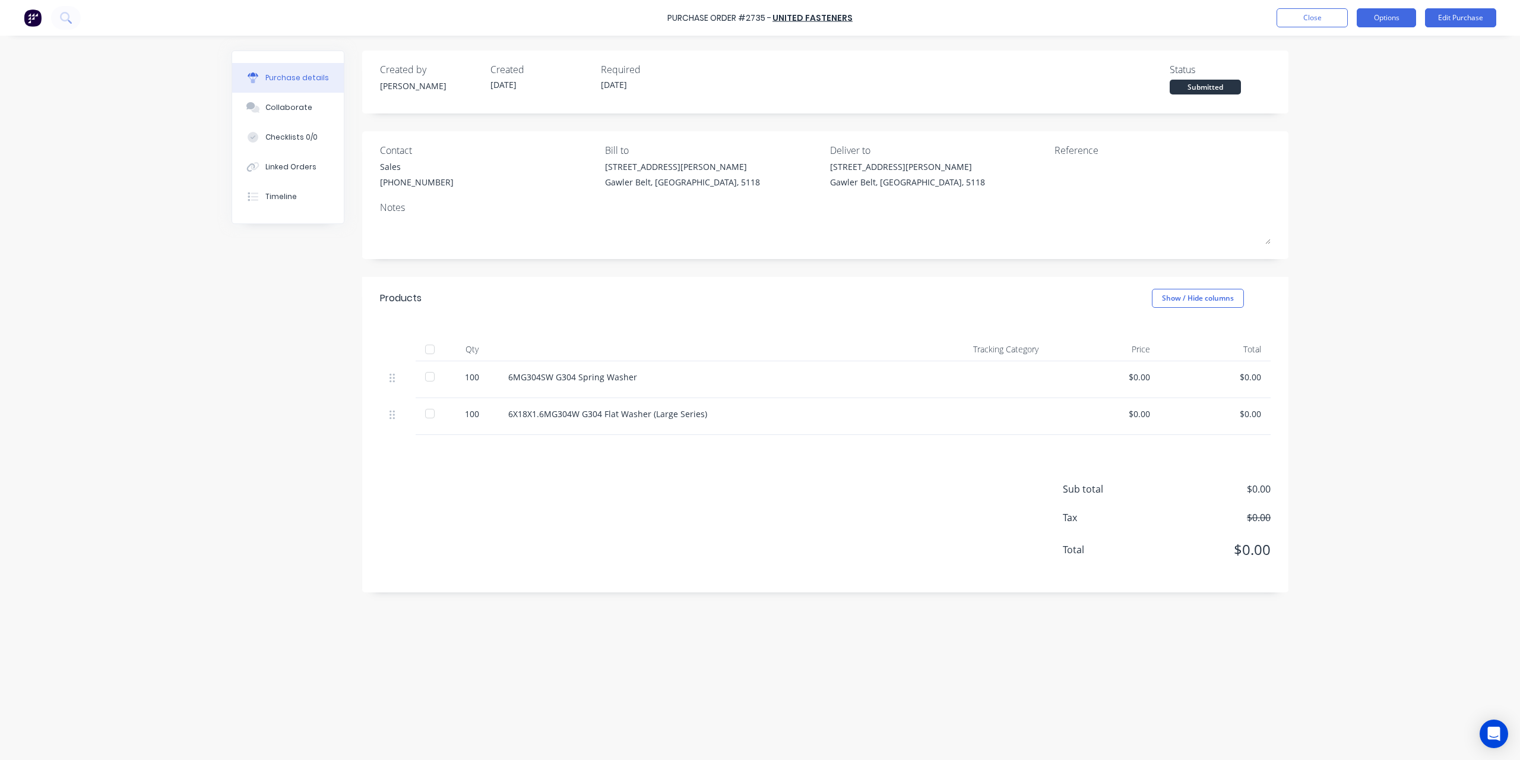
click at [1384, 20] on button "Options" at bounding box center [1386, 17] width 59 height 19
click at [1346, 74] on div "Convert to Bill" at bounding box center [1359, 72] width 91 height 17
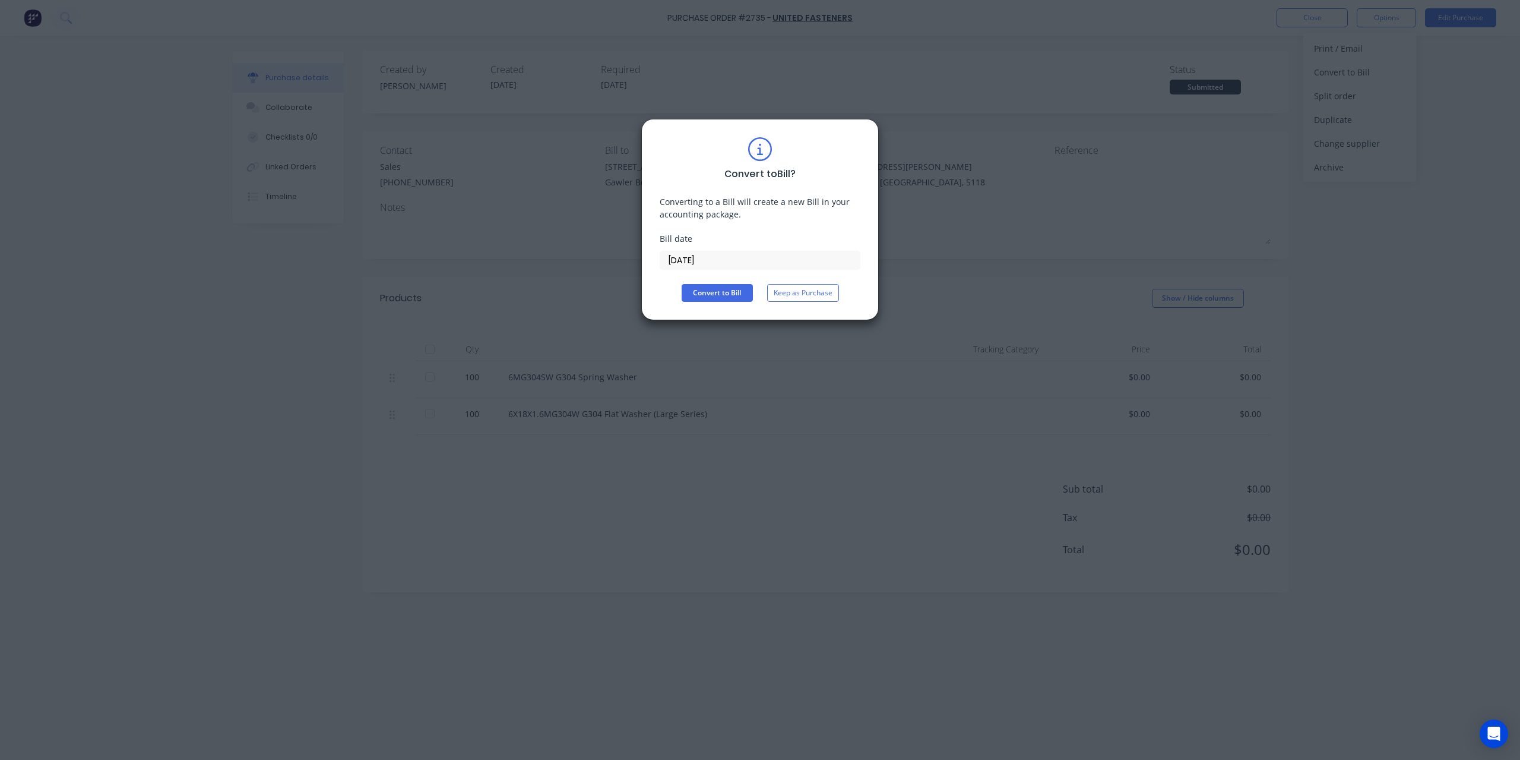
click at [774, 257] on input "[DATE]" at bounding box center [760, 260] width 200 height 18
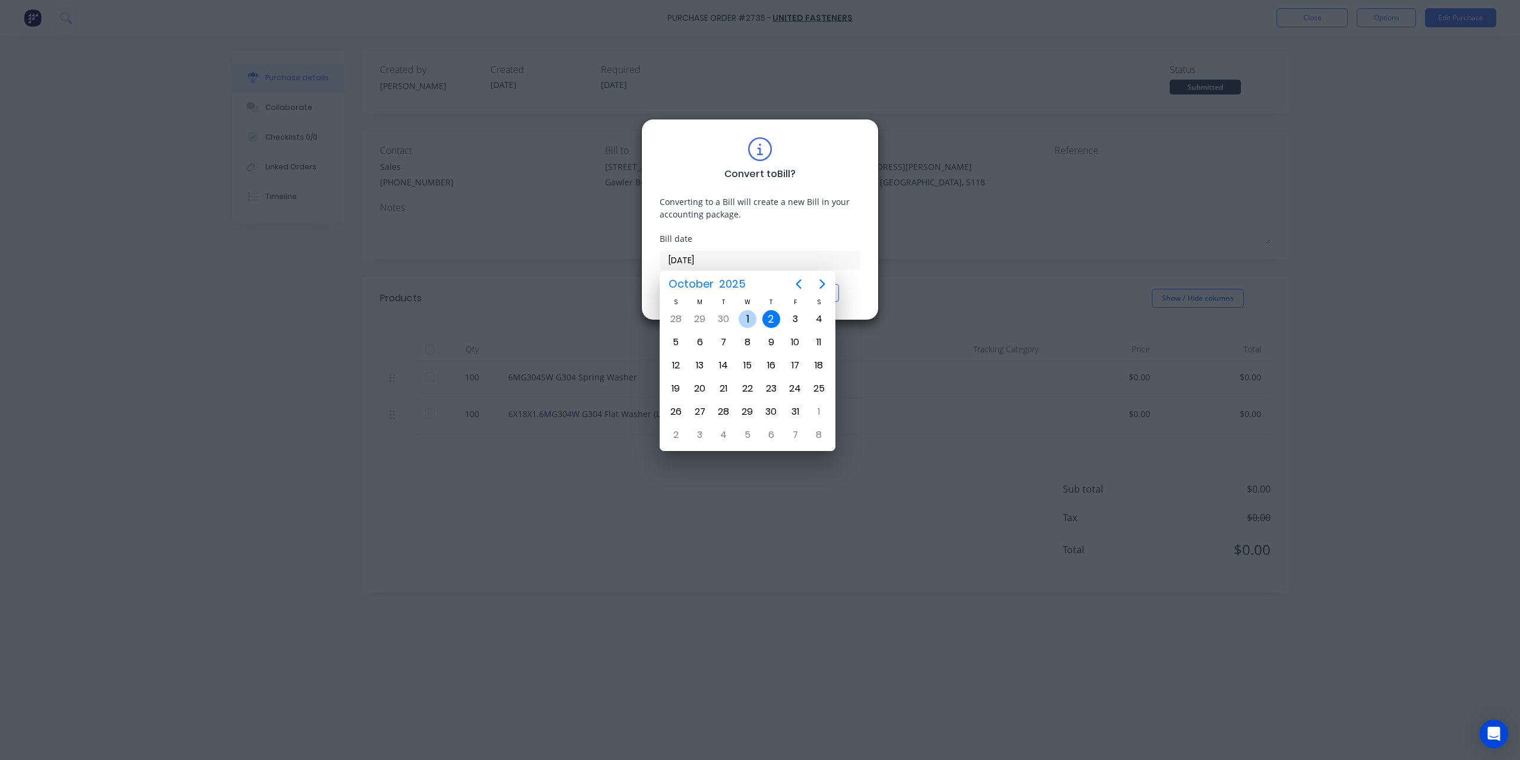
click at [738, 316] on div "[DATE]" at bounding box center [748, 319] width 24 height 23
type input "[DATE]"
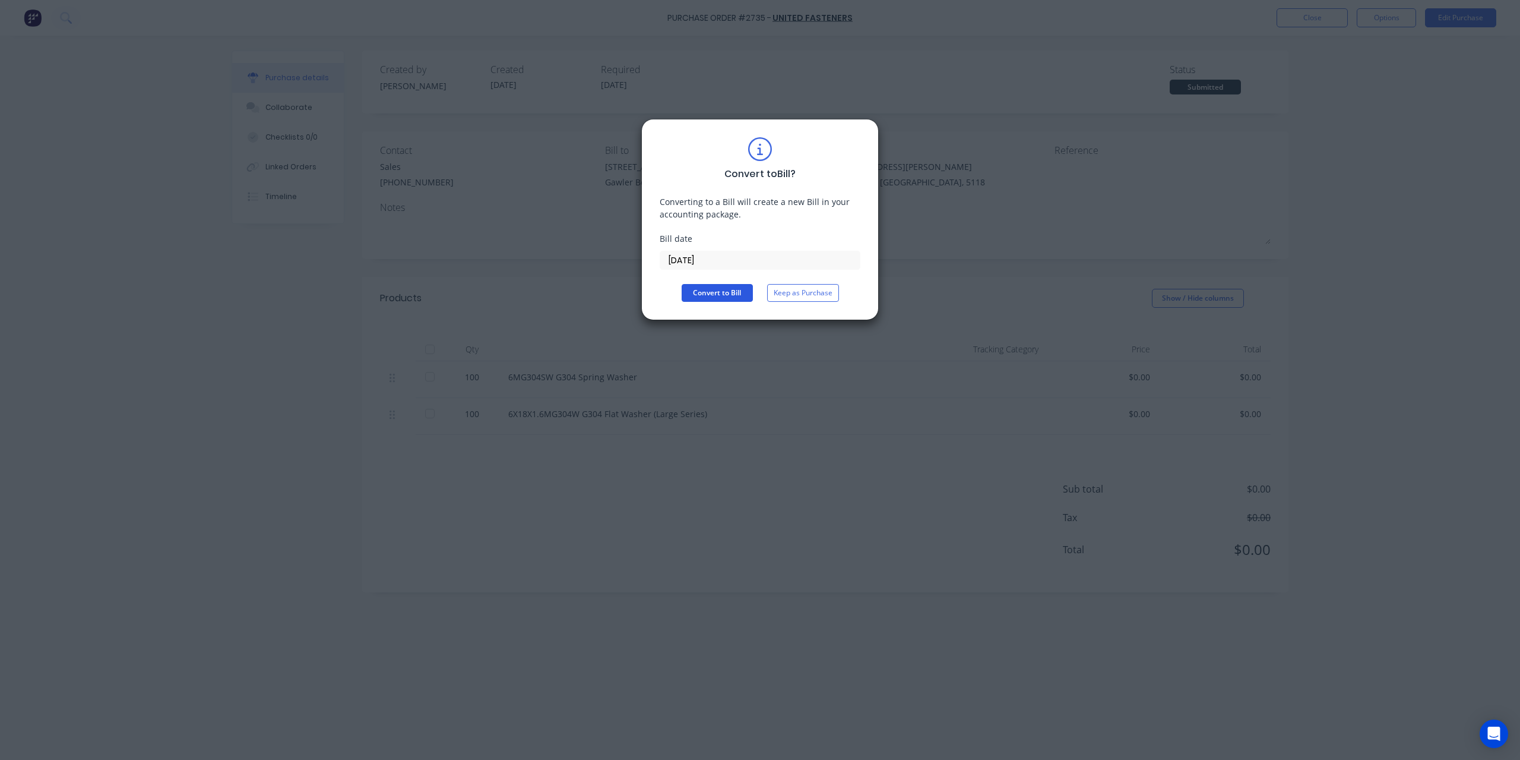
click at [686, 289] on button "Convert to Bill" at bounding box center [717, 293] width 71 height 18
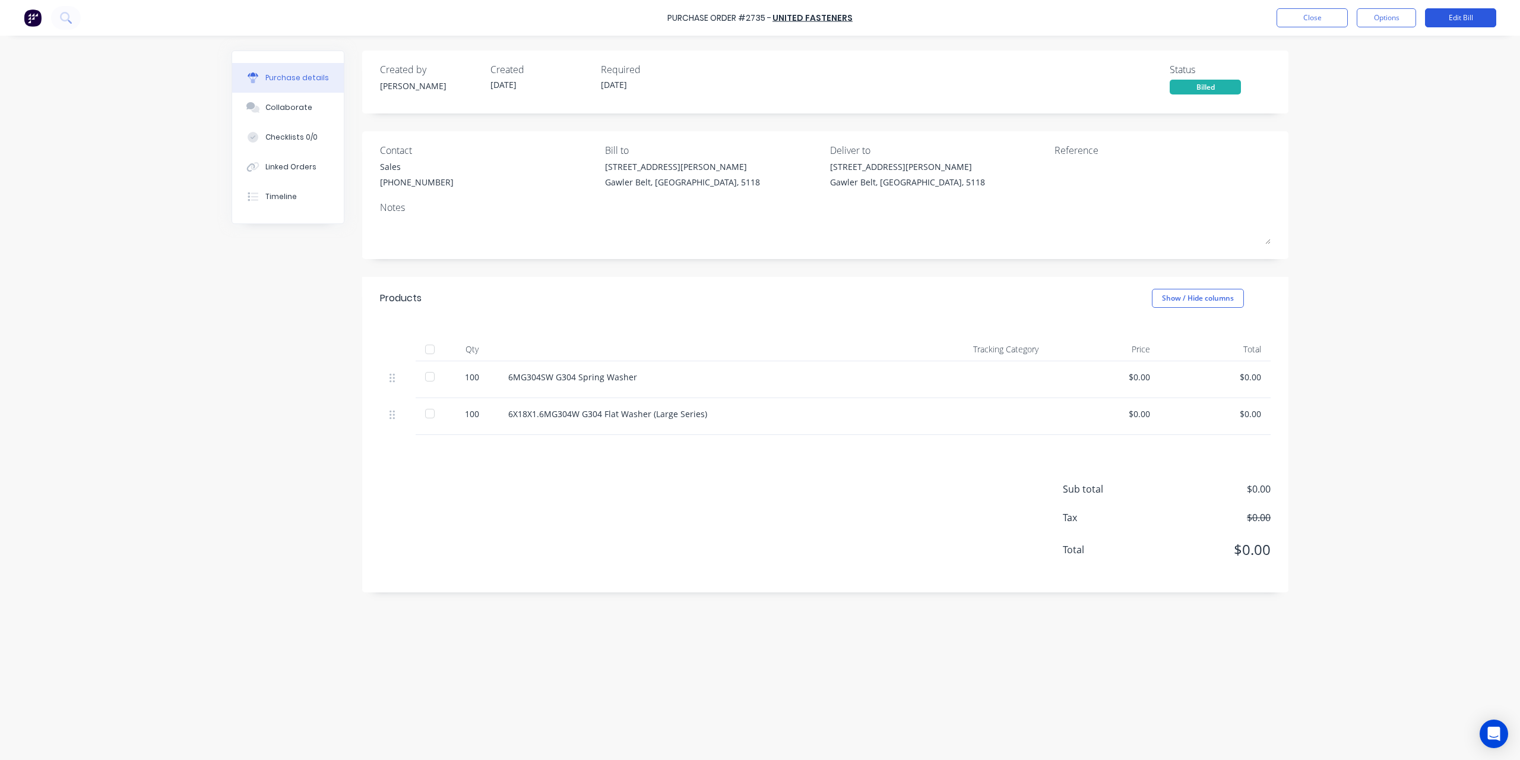
click at [1479, 17] on button "Edit Bill" at bounding box center [1460, 17] width 71 height 19
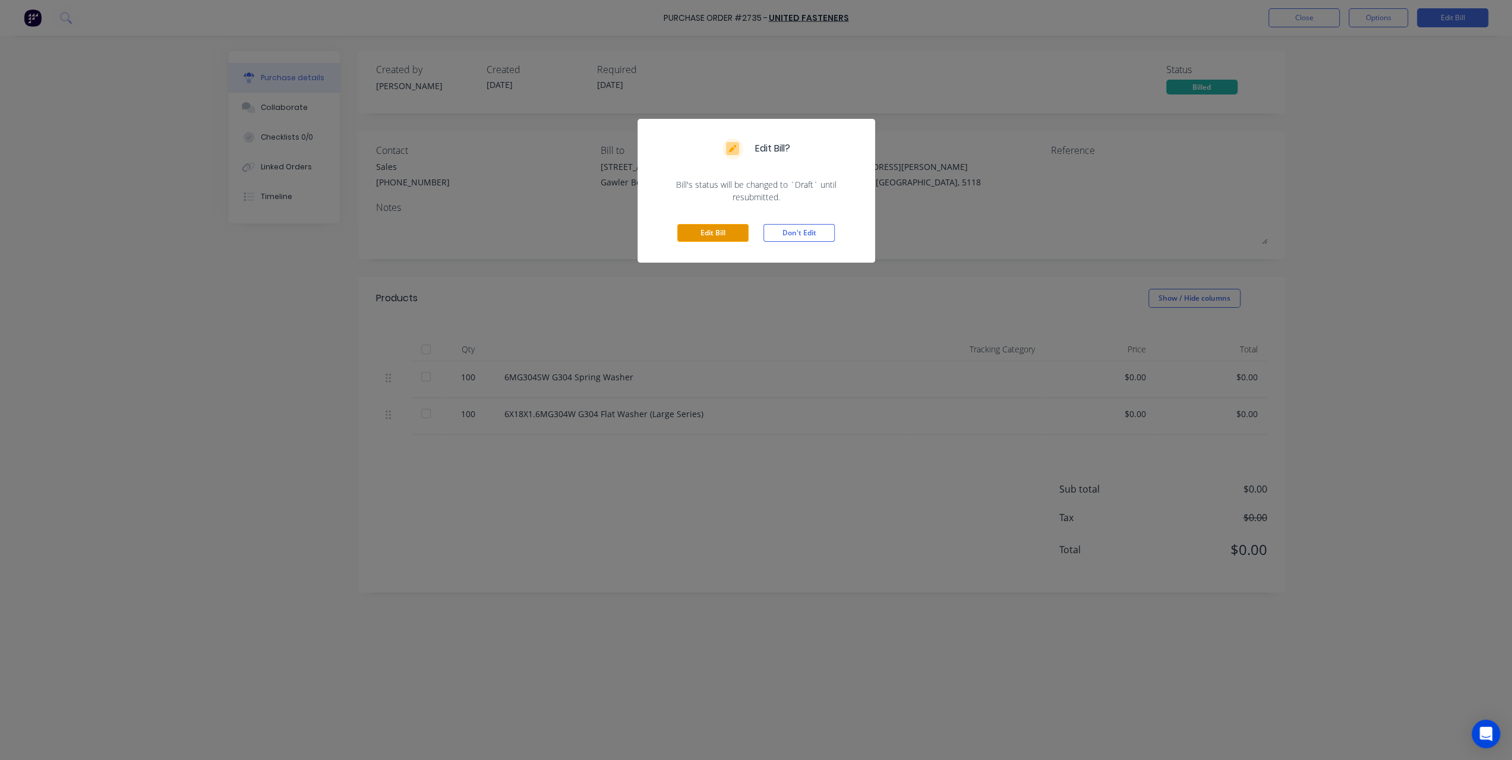
click at [717, 230] on button "Edit Bill" at bounding box center [712, 233] width 71 height 18
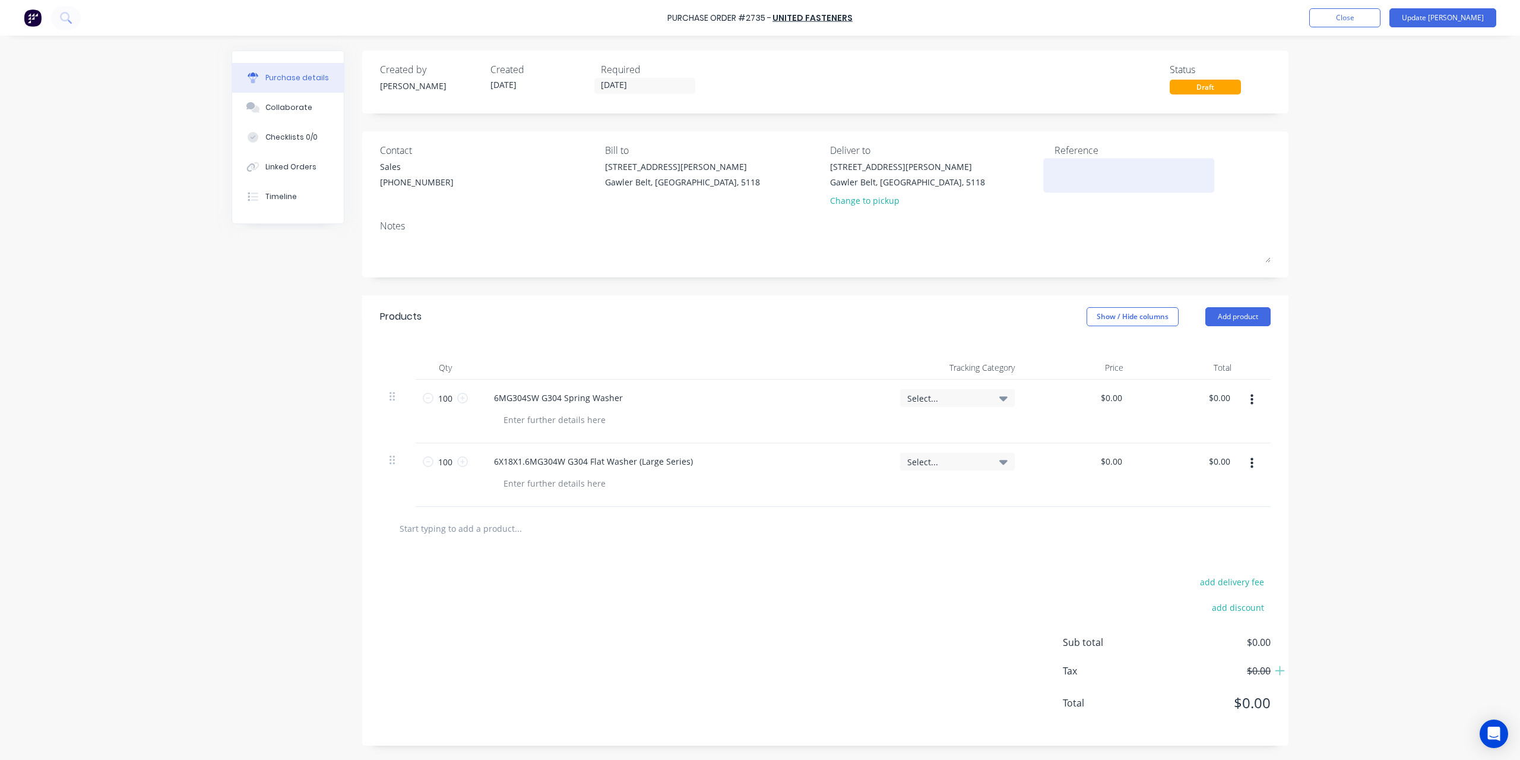
click at [1071, 175] on textarea at bounding box center [1129, 173] width 148 height 27
type textarea "2575345"
click at [1221, 396] on input "0.00" at bounding box center [1221, 397] width 23 height 17
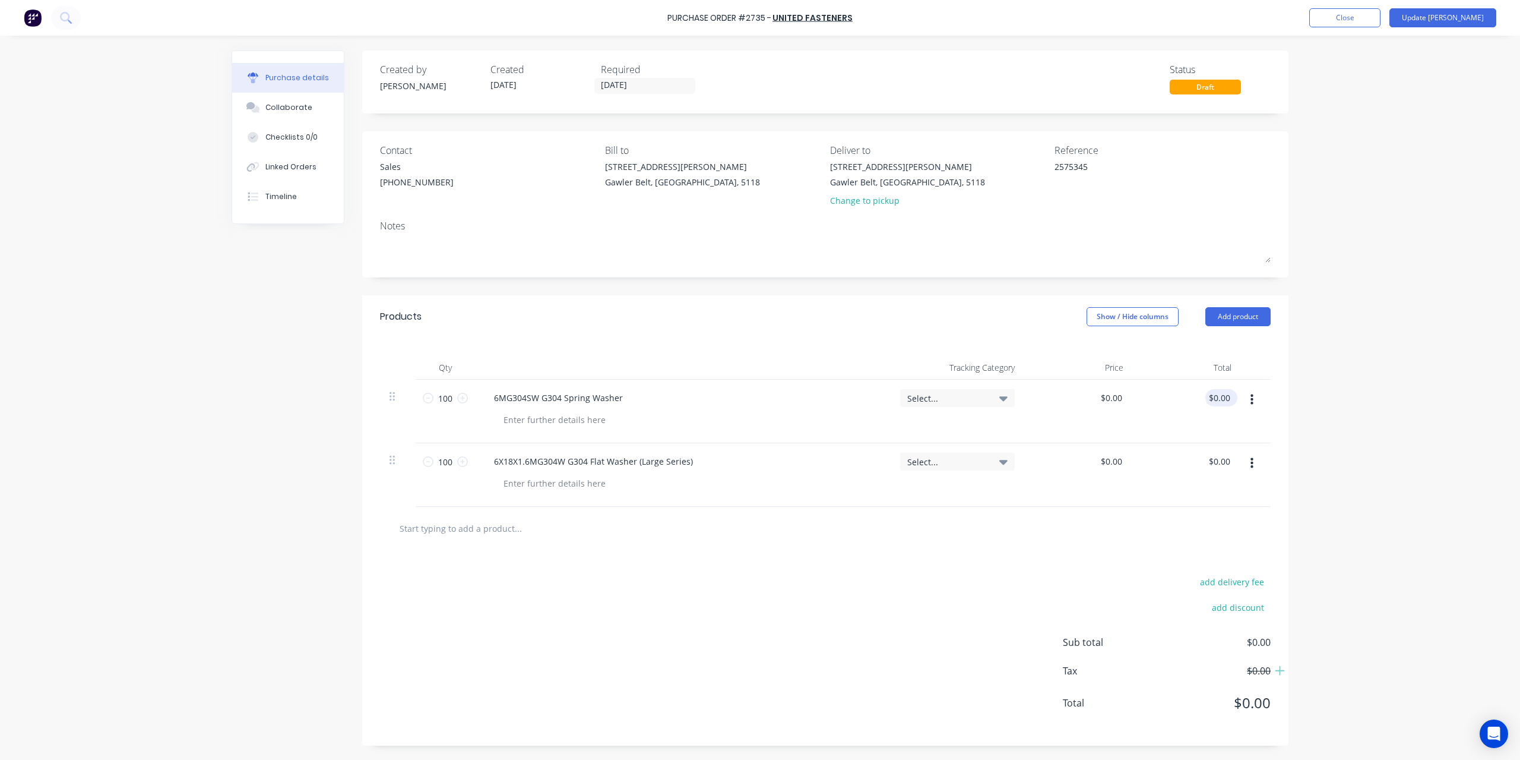
click at [1217, 398] on input "$0.00" at bounding box center [1219, 397] width 27 height 17
click at [1217, 398] on input "0.00" at bounding box center [1221, 397] width 23 height 17
type input "1.85"
type input "$0.0185"
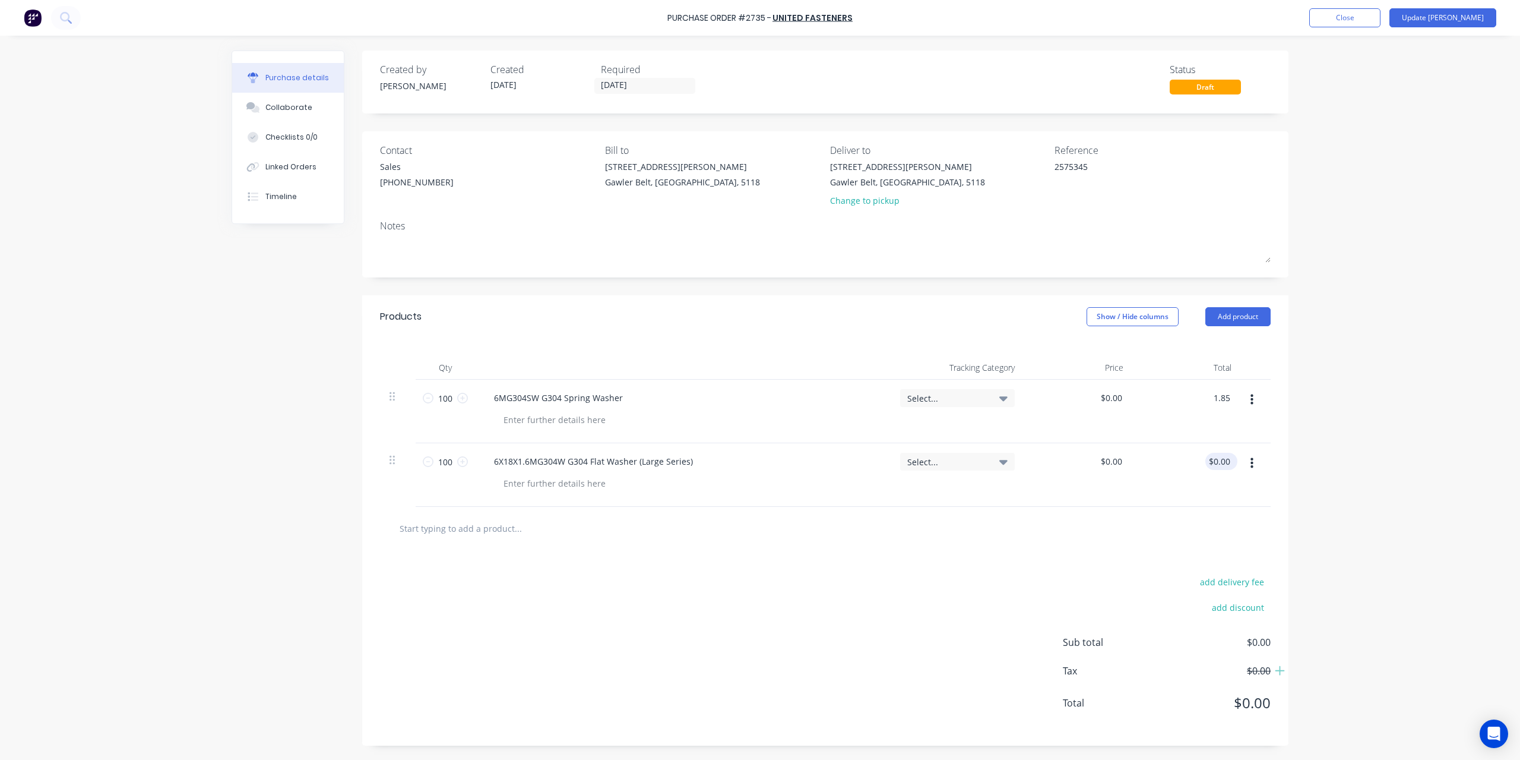
type input "$1.85"
click at [1206, 461] on div "0.00 0.00" at bounding box center [1187, 475] width 109 height 64
click at [1213, 463] on input "0.00" at bounding box center [1221, 461] width 23 height 17
type input "5.99"
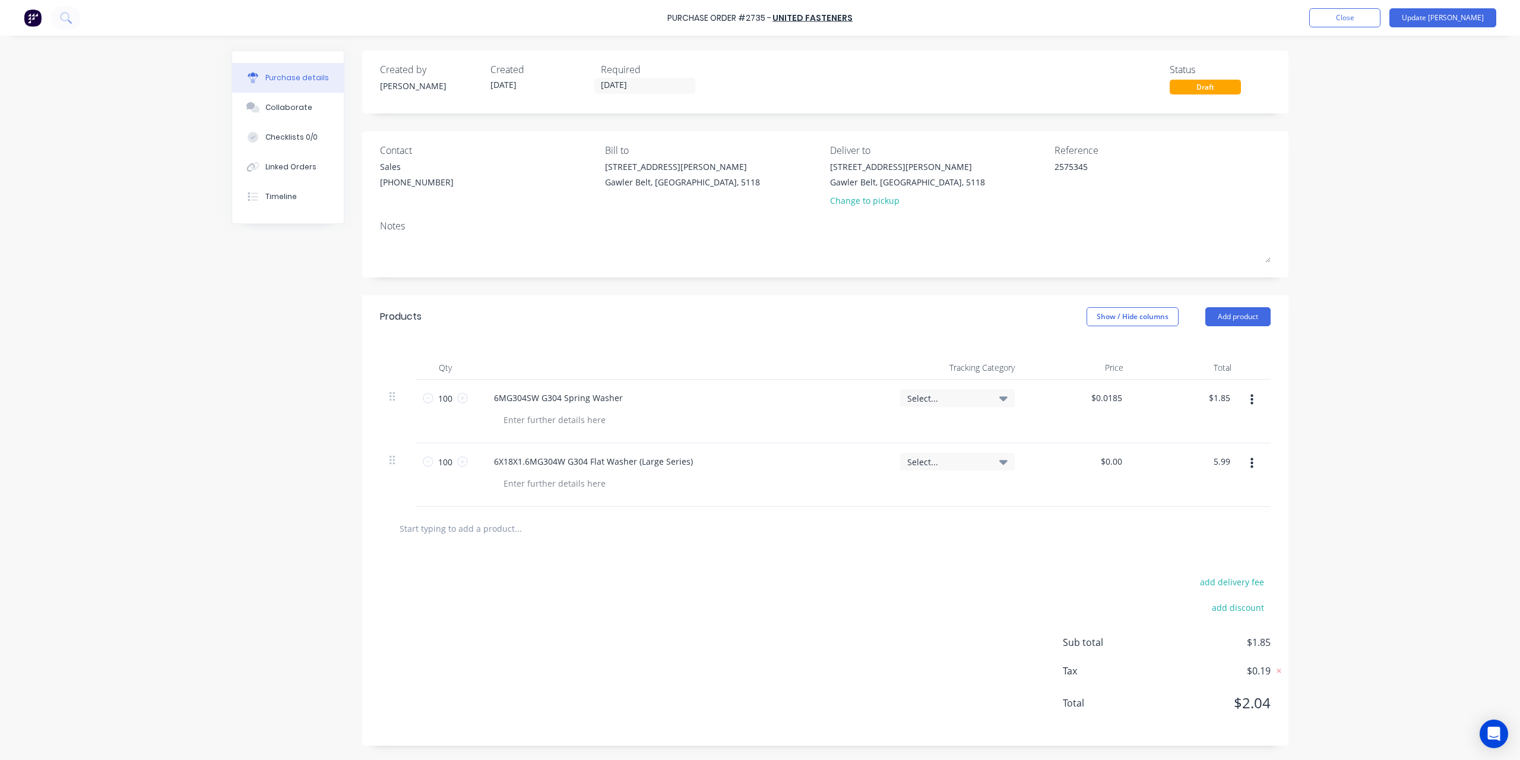
type input "$0.0599"
type input "$5.99"
click at [1241, 489] on div at bounding box center [1256, 475] width 30 height 64
click at [1454, 17] on button "Update [PERSON_NAME]" at bounding box center [1443, 17] width 107 height 19
